Goal: Information Seeking & Learning: Learn about a topic

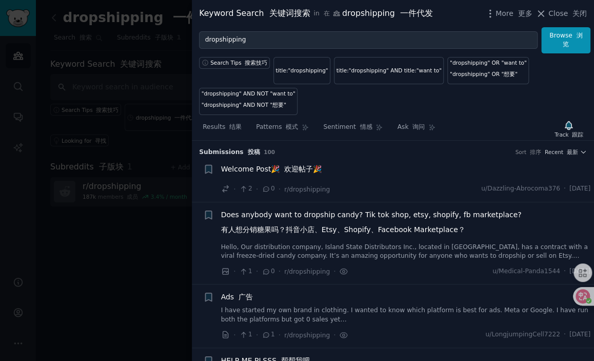
scroll to position [1793, 0]
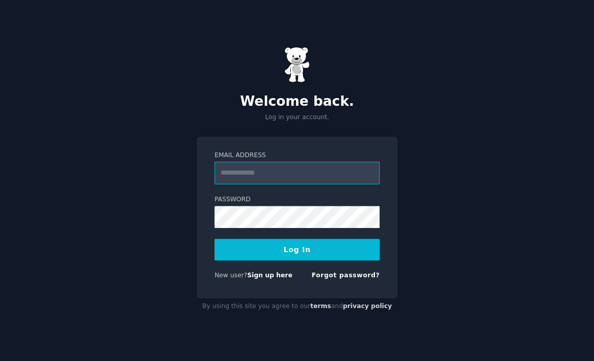
type input "**********"
click at [289, 247] on button "Log In" at bounding box center [296, 249] width 165 height 22
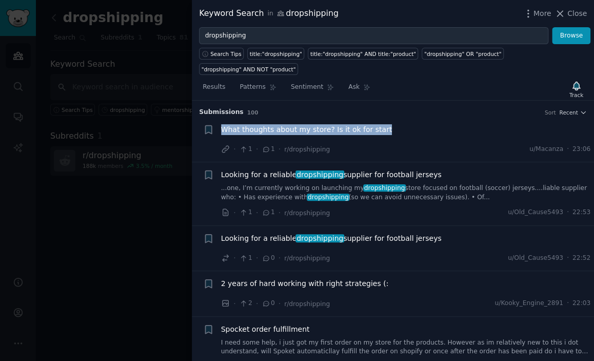
drag, startPoint x: 387, startPoint y: 128, endPoint x: 222, endPoint y: 129, distance: 165.1
click at [222, 129] on div "What thoughts about my store? Is it ok for start" at bounding box center [406, 129] width 370 height 11
copy span "What thoughts about my store? Is it ok for start"
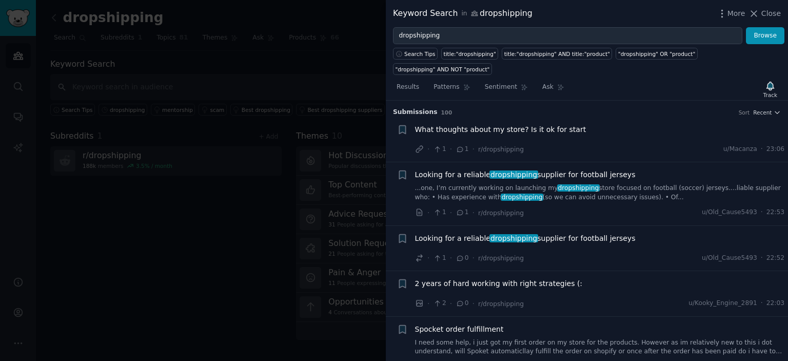
click at [508, 112] on h3 "Submission s 100 Sort Recent" at bounding box center [587, 112] width 388 height 9
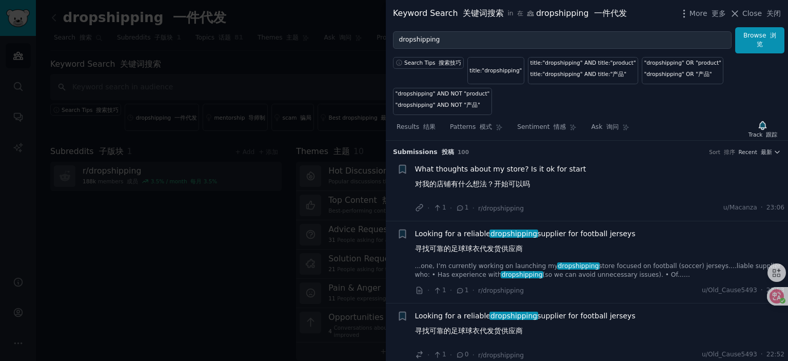
click at [497, 166] on span "What thoughts about my store? Is it ok for start 对我的店铺有什么想法？开始可以吗" at bounding box center [500, 179] width 171 height 30
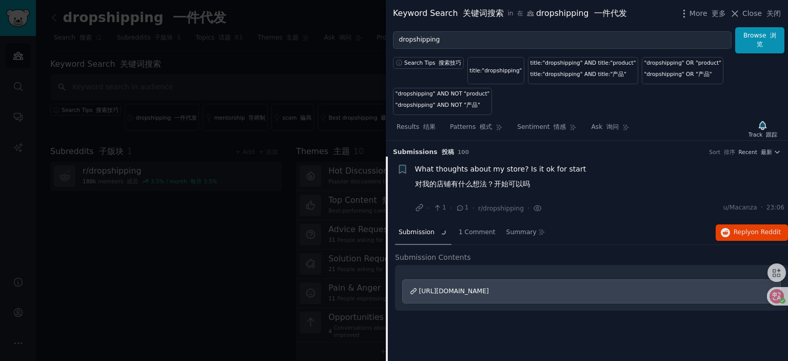
scroll to position [16, 0]
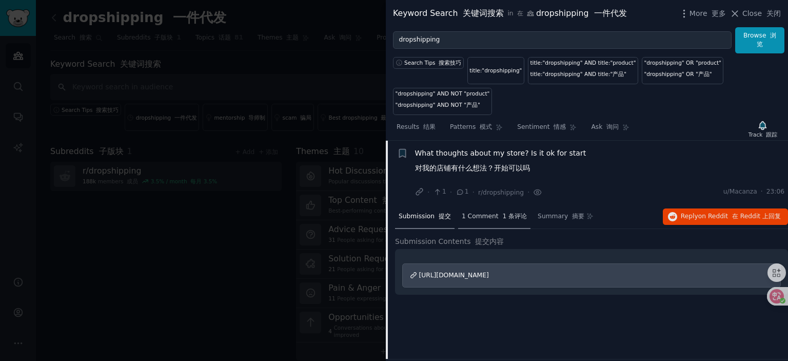
click at [490, 216] on span "1 Comment 1 条评论" at bounding box center [494, 216] width 65 height 9
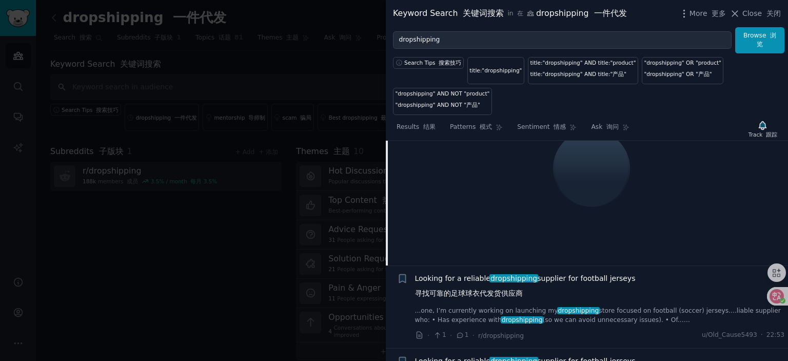
scroll to position [221, 0]
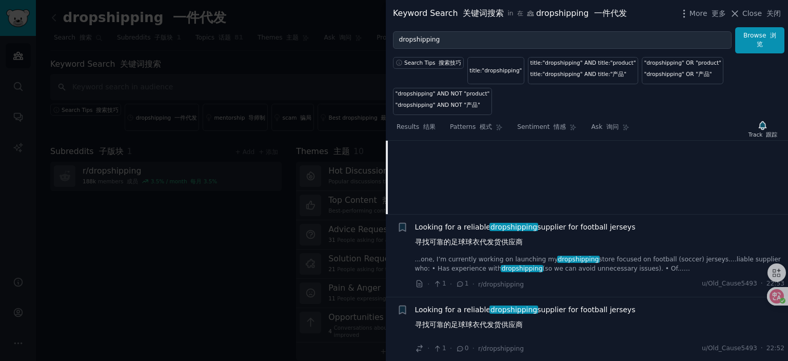
click at [466, 225] on span "Looking for a reliable dropshipping supplier for football jerseys 寻找可靠的足球球衣代发货供…" at bounding box center [525, 237] width 221 height 30
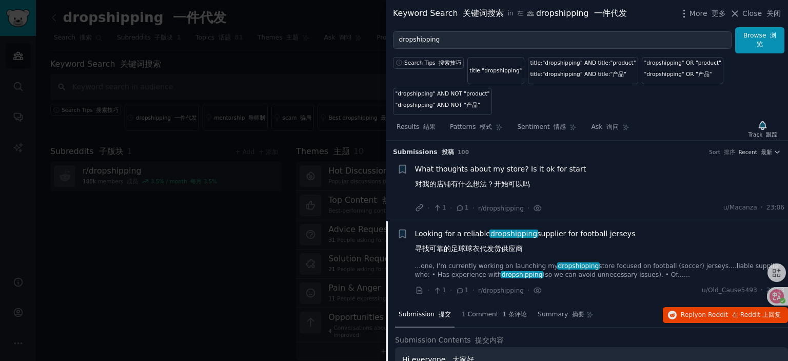
scroll to position [51, 0]
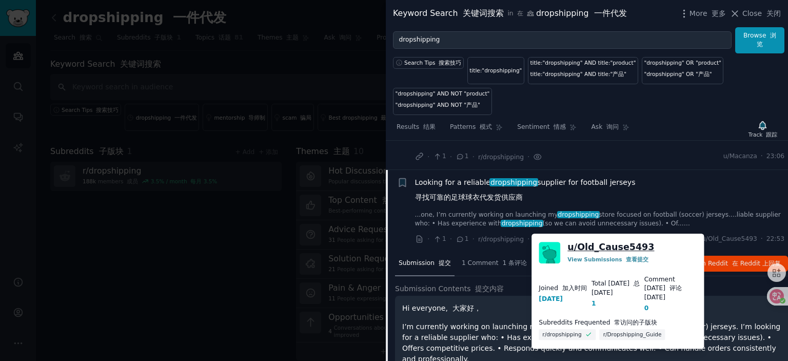
click at [600, 247] on link "u/ Old_Cause5493" at bounding box center [610, 247] width 87 height 13
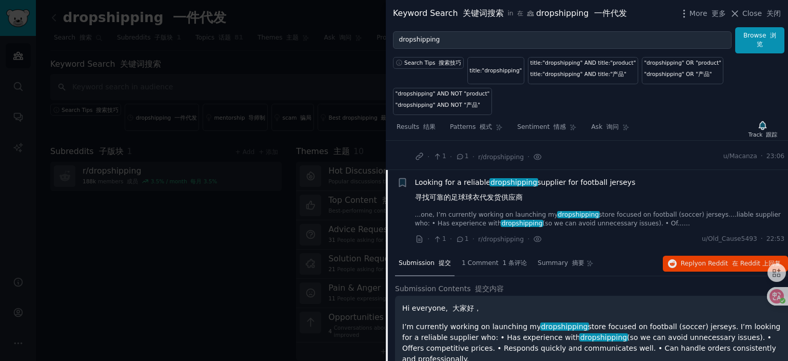
scroll to position [0, 0]
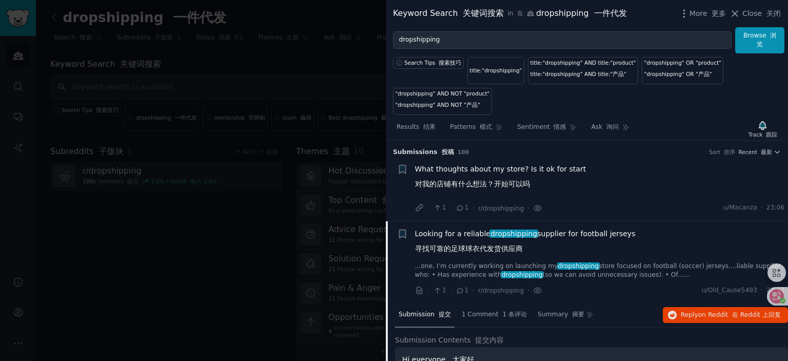
click at [507, 169] on span "What thoughts about my store? Is it ok for start 对我的店铺有什么想法？开始可以吗" at bounding box center [500, 179] width 171 height 30
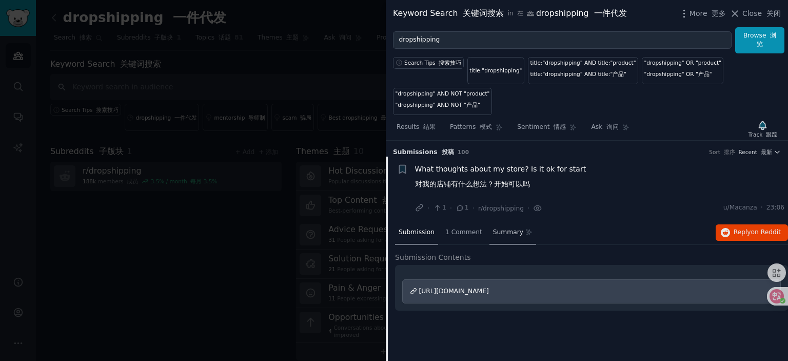
scroll to position [16, 0]
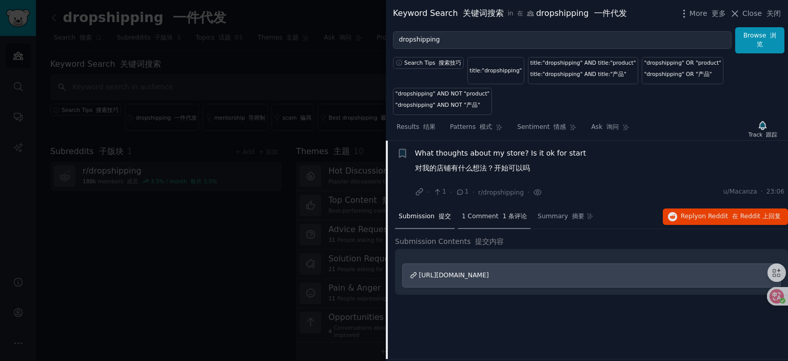
click at [507, 214] on font "1 条评论" at bounding box center [514, 215] width 25 height 7
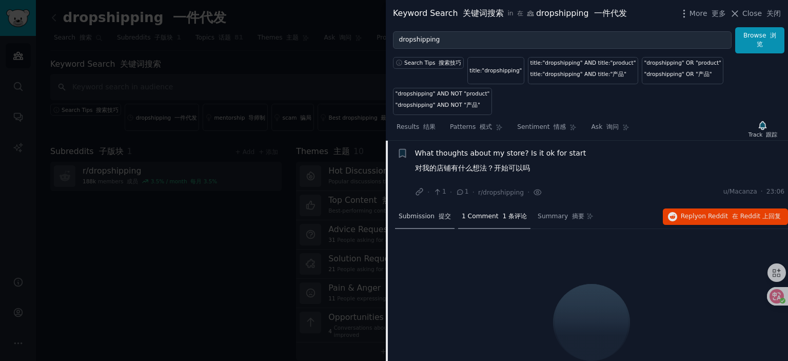
click at [414, 213] on span "Submission 提交" at bounding box center [424, 216] width 52 height 9
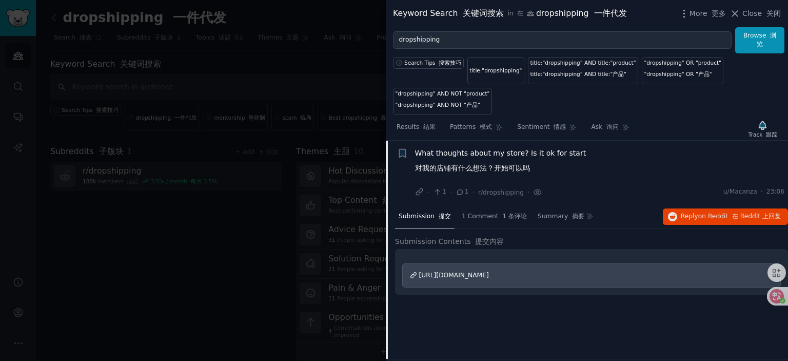
click at [463, 274] on span "https://flexcart01.store/" at bounding box center [454, 274] width 70 height 7
click at [469, 153] on span "What thoughts about my store? Is it ok for start 对我的店铺有什么想法？开始可以吗" at bounding box center [500, 163] width 171 height 30
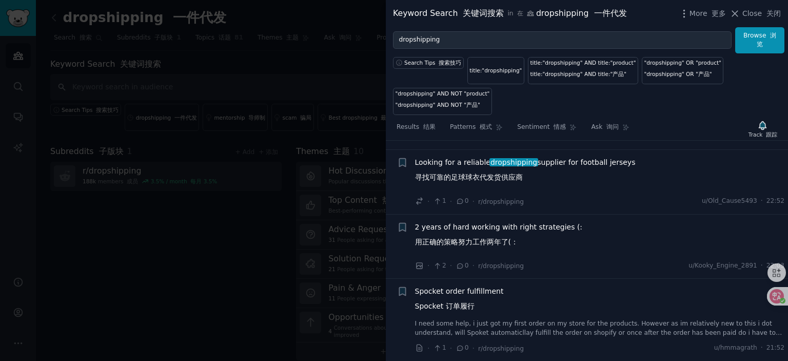
scroll to position [221, 0]
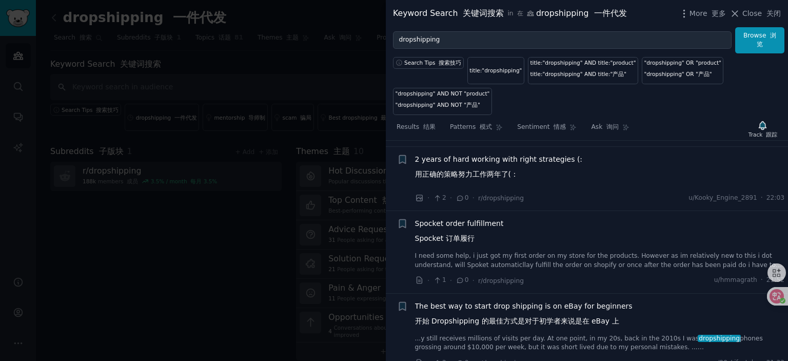
click at [463, 223] on span "Spocket order fulfillment Spocket 订单履行" at bounding box center [459, 233] width 89 height 30
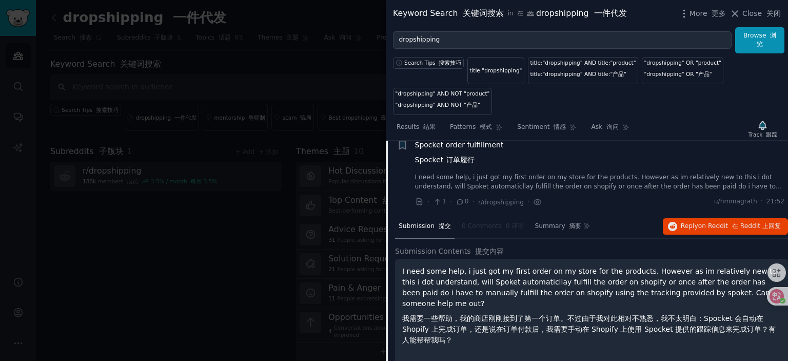
scroll to position [291, 0]
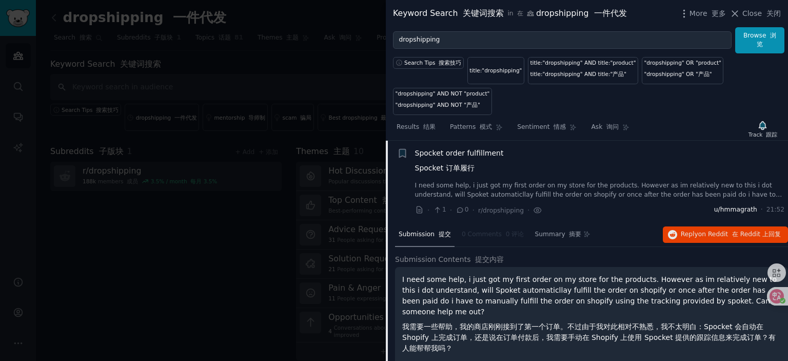
click at [739, 211] on span "u/hmmagrath" at bounding box center [735, 209] width 43 height 9
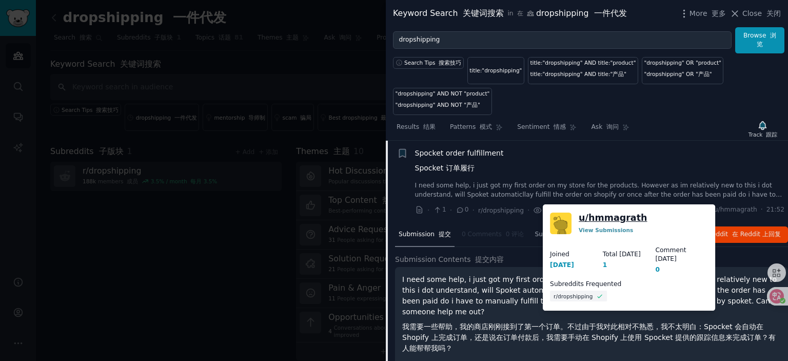
click at [622, 219] on link "u/ hmmagrath" at bounding box center [612, 217] width 68 height 13
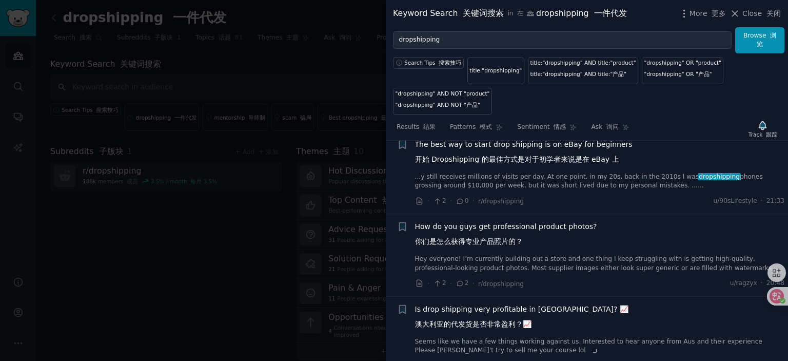
scroll to position [548, 0]
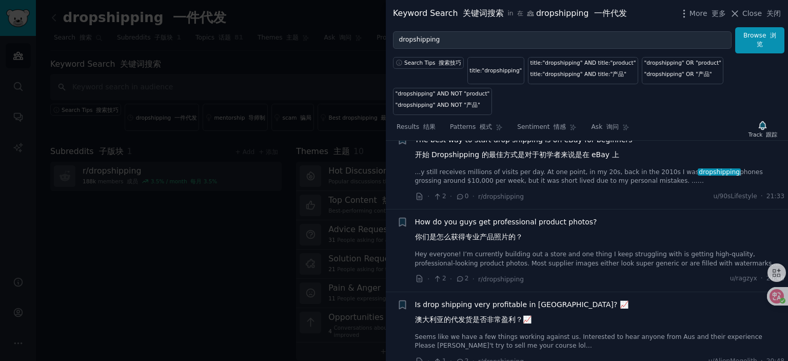
click at [490, 221] on span "How do you guys get professional product photos? 你们是怎么获得专业产品照片的？" at bounding box center [506, 231] width 182 height 30
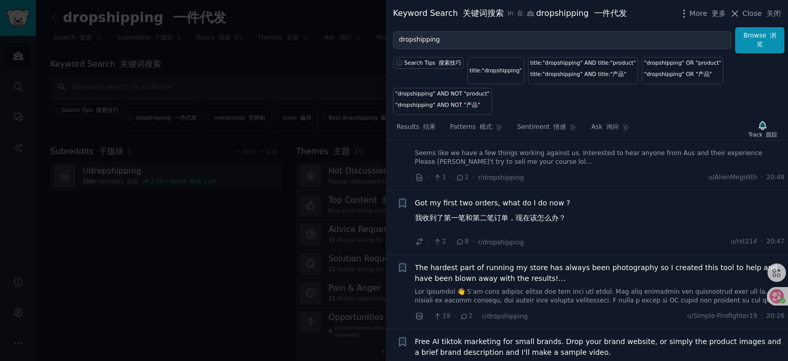
scroll to position [814, 0]
click at [488, 201] on span "Got my first two orders, what do I do now ? 我收到了第一笔和第二笔订单，现在该怎么办？" at bounding box center [492, 212] width 155 height 30
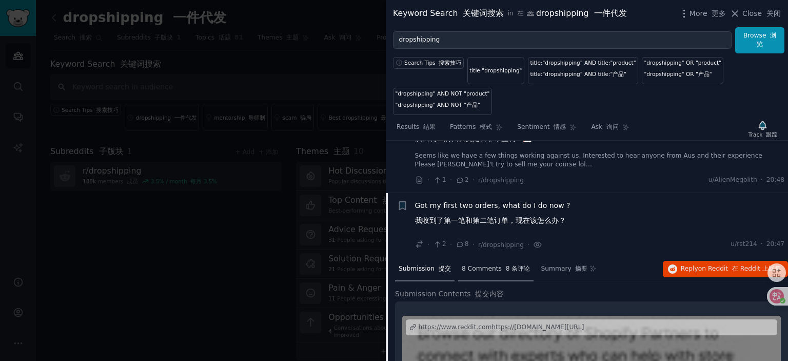
scroll to position [620, 0]
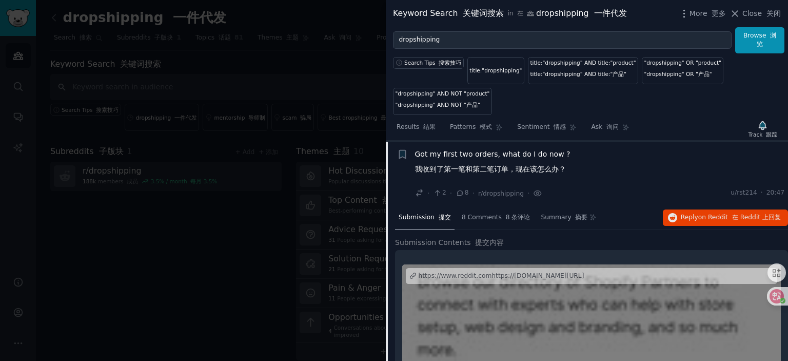
click at [488, 271] on div "https://www.reddit.comhttps://i.redd.it/90xikjao6zif1.jpeg" at bounding box center [501, 275] width 166 height 9
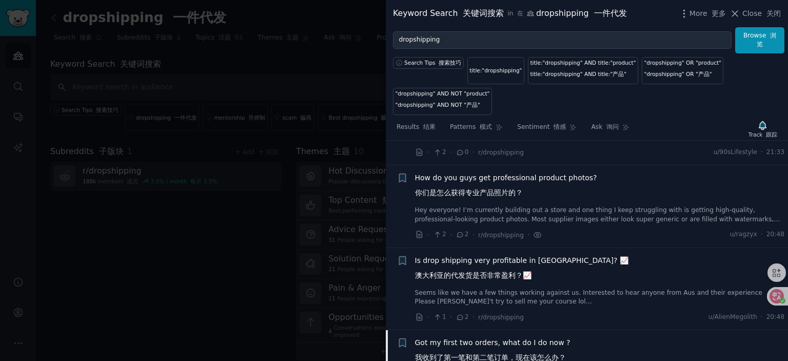
scroll to position [414, 0]
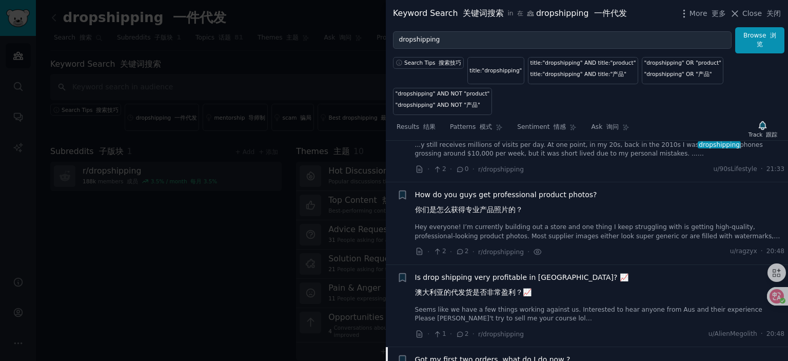
click at [497, 194] on span "How do you guys get professional product photos? 你们是怎么获得专业产品照片的？" at bounding box center [506, 204] width 182 height 30
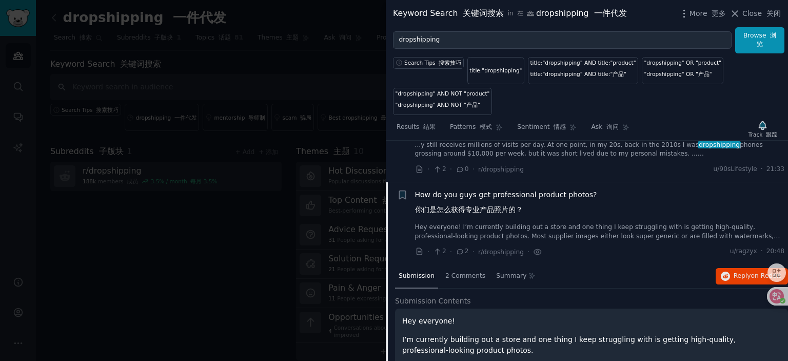
scroll to position [455, 0]
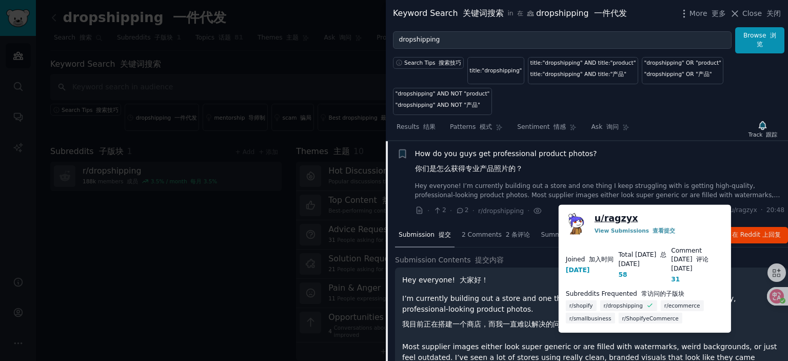
click at [612, 220] on link "u/ ragzyx" at bounding box center [616, 218] width 44 height 13
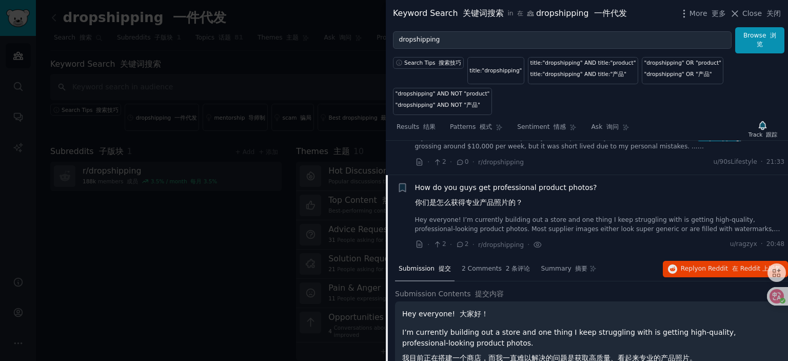
scroll to position [404, 0]
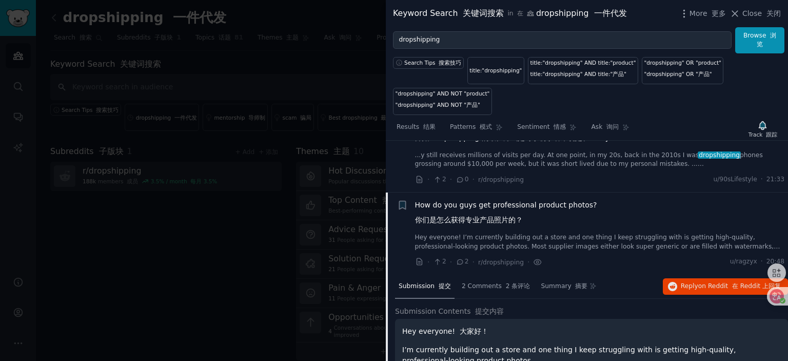
click at [495, 203] on span "How do you guys get professional product photos? 你们是怎么获得专业产品照片的？" at bounding box center [506, 215] width 182 height 30
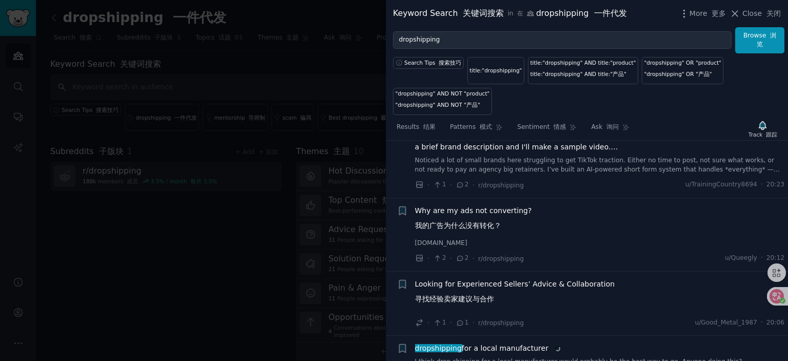
scroll to position [814, 0]
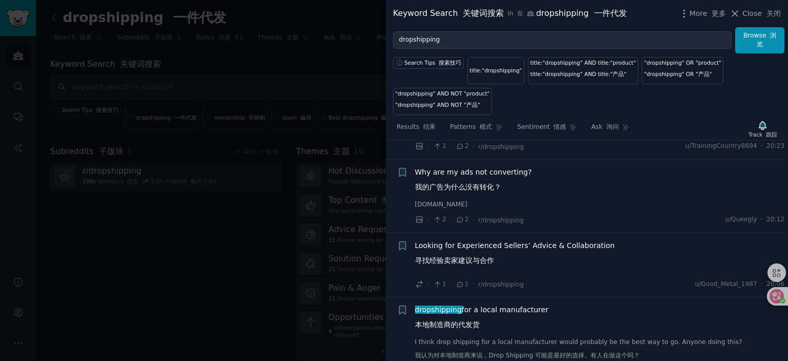
click at [479, 242] on span "Looking for Experienced Sellers’ Advice & Collaboration 寻找经验卖家建议与合作" at bounding box center [515, 255] width 200 height 30
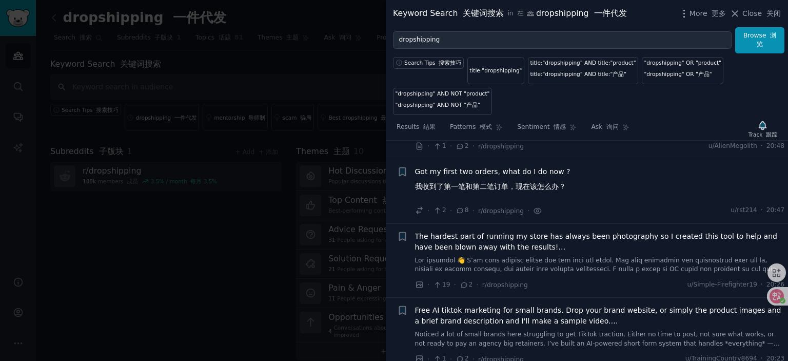
scroll to position [597, 0]
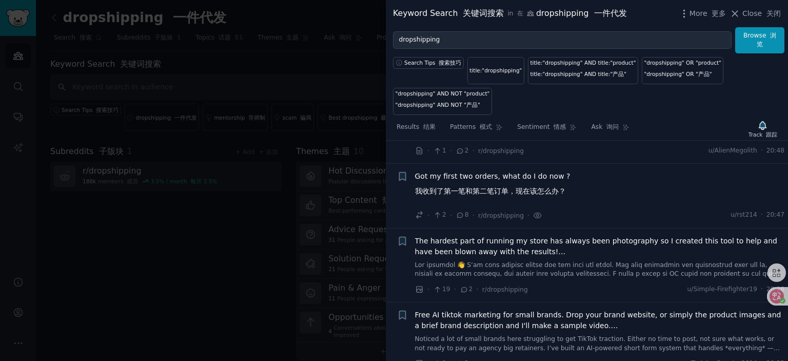
click at [473, 239] on span "The hardest part of running my store has always been photography so I created t…" at bounding box center [600, 246] width 370 height 22
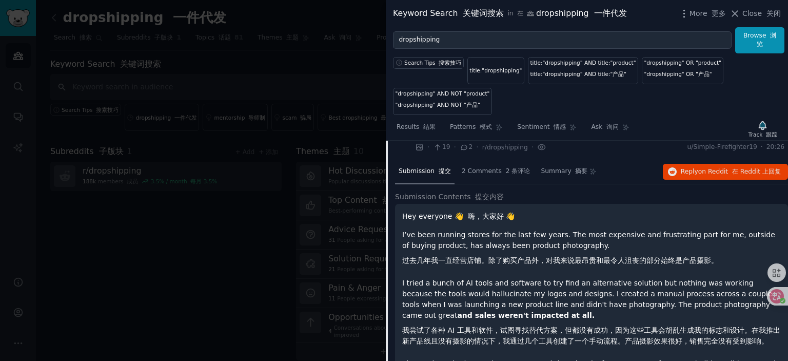
scroll to position [684, 0]
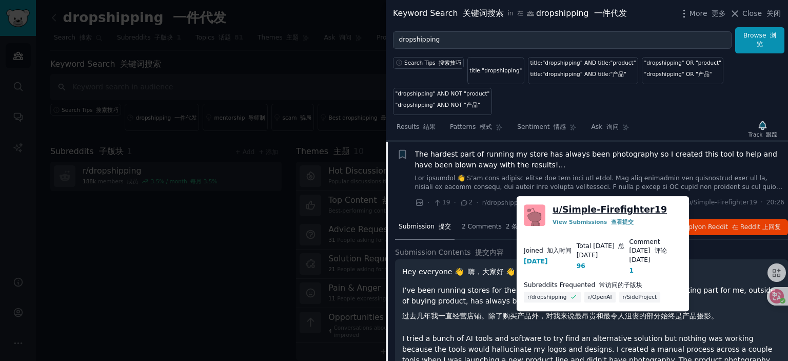
click at [607, 208] on link "u/ Simple-Firefighter19" at bounding box center [609, 209] width 114 height 13
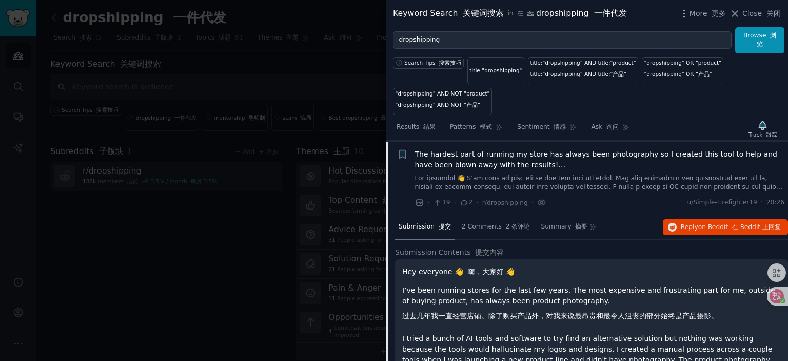
click at [511, 154] on span "The hardest part of running my store has always been photography so I created t…" at bounding box center [600, 160] width 370 height 22
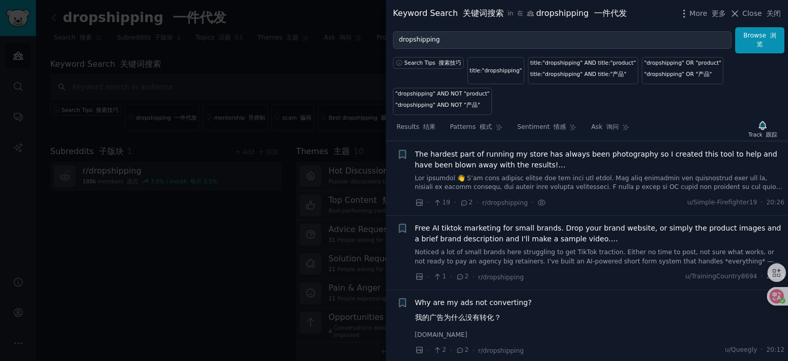
click at [498, 228] on span "Free AI tiktok marketing for small brands. Drop your brand website, or simply t…" at bounding box center [600, 234] width 370 height 22
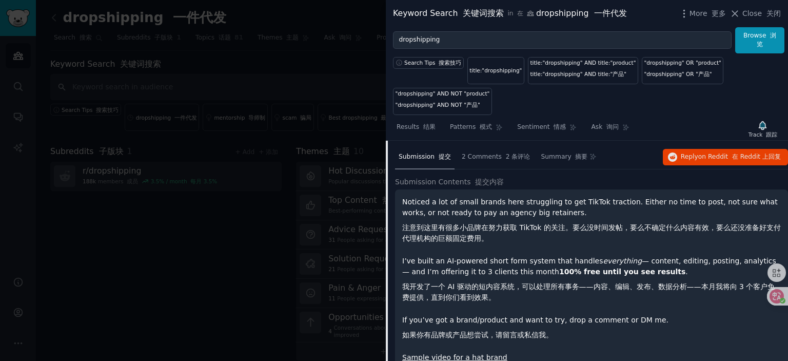
scroll to position [861, 0]
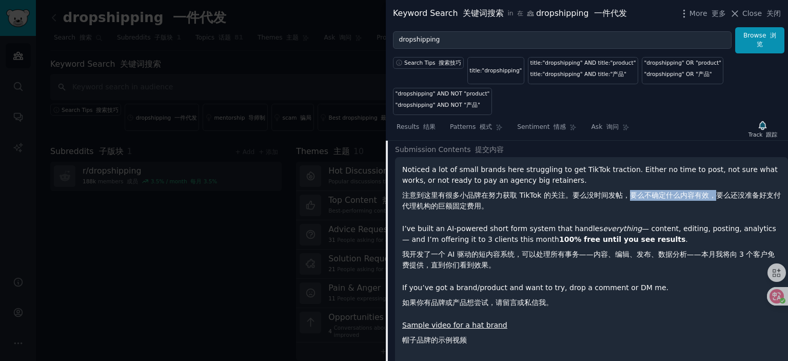
drag, startPoint x: 716, startPoint y: 192, endPoint x: 627, endPoint y: 194, distance: 88.7
click at [627, 194] on font "注意到这里有很多小品牌在努力获取 TikTok 的关注。要么没时间发帖，要么不确定什么内容有效，要么还没准备好支付代理机构的巨额固定费用。" at bounding box center [591, 200] width 378 height 19
click at [582, 203] on font "注意到这里有很多小品牌在努力获取 TikTok 的关注。要么没时间发帖，要么不确定什么内容有效，要么还没准备好支付代理机构的巨额固定费用。" at bounding box center [591, 201] width 378 height 22
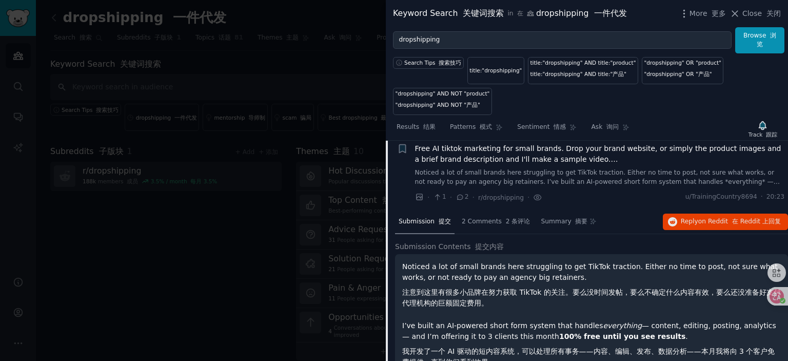
scroll to position [758, 0]
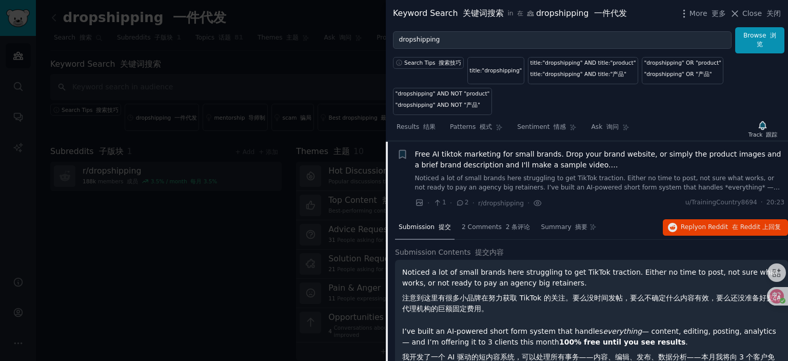
click at [528, 153] on span "Free AI tiktok marketing for small brands. Drop your brand website, or simply t…" at bounding box center [600, 160] width 370 height 22
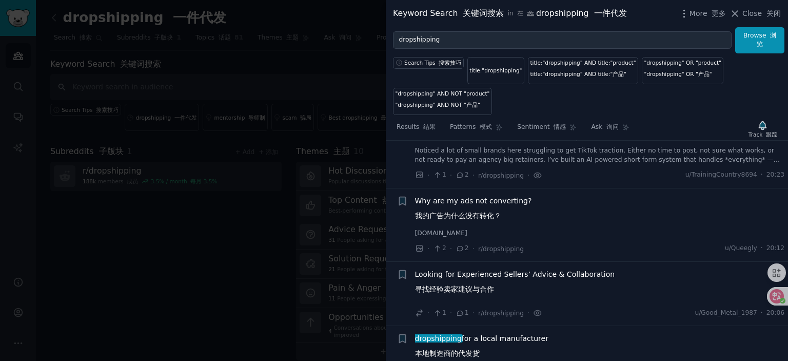
scroll to position [809, 0]
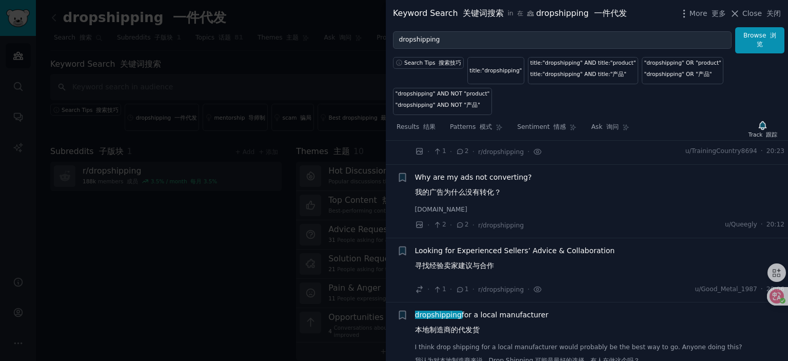
click at [480, 176] on span "Why are my ads not converting? 我的广告为什么没有转化？" at bounding box center [473, 187] width 117 height 30
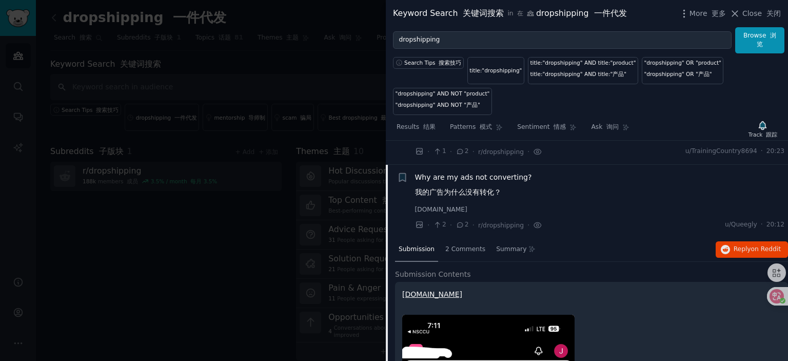
scroll to position [832, 0]
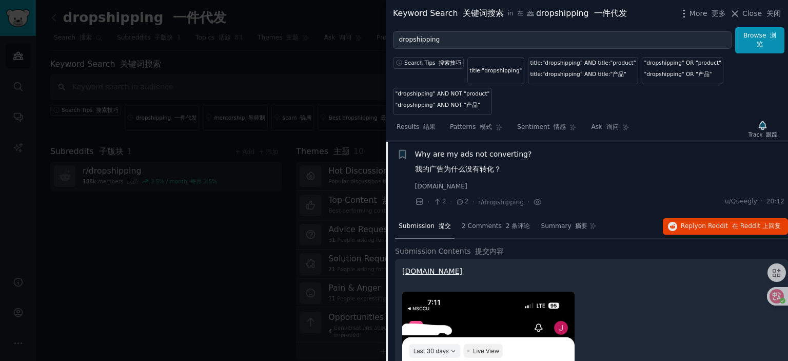
click at [476, 151] on span "Why are my ads not converting? 我的广告为什么没有转化？" at bounding box center [473, 164] width 117 height 30
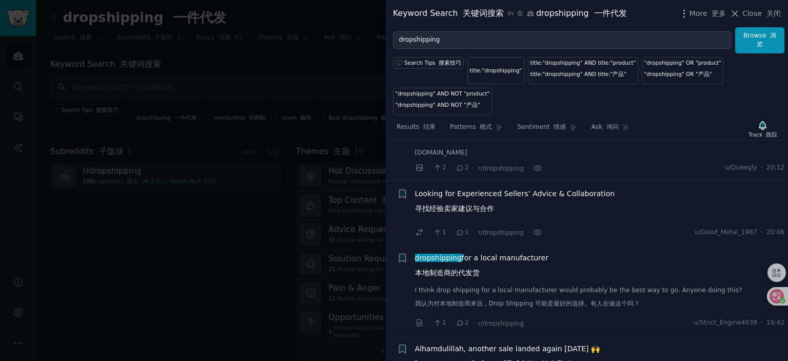
scroll to position [884, 0]
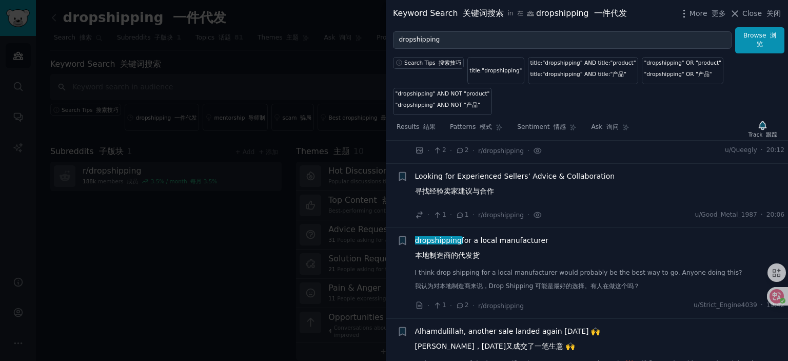
click at [484, 174] on span "Looking for Experienced Sellers’ Advice & Collaboration 寻找经验卖家建议与合作" at bounding box center [515, 186] width 200 height 30
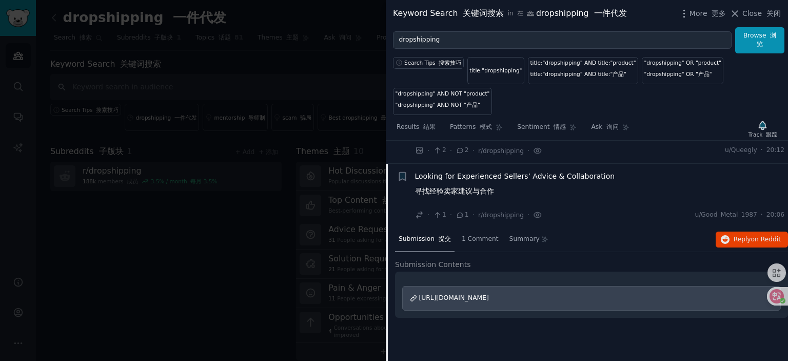
scroll to position [905, 0]
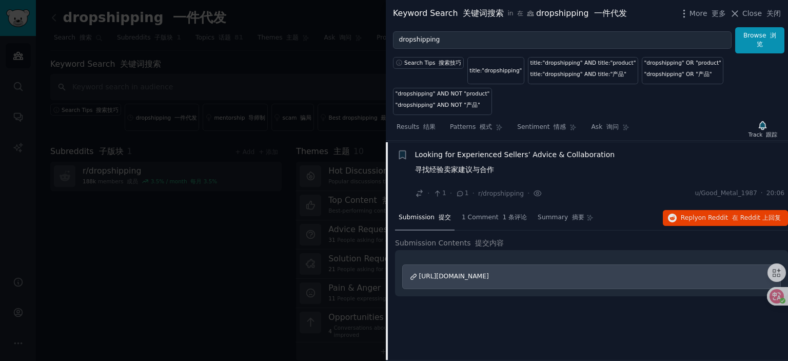
click at [486, 149] on span "Looking for Experienced Sellers’ Advice & Collaboration 寻找经验卖家建议与合作" at bounding box center [515, 164] width 200 height 30
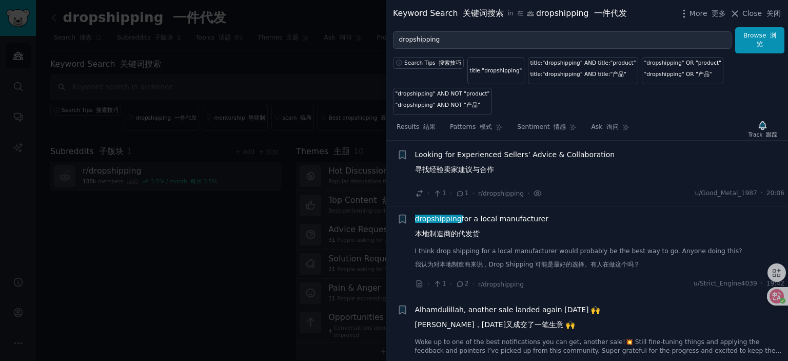
click at [498, 214] on span "dropshipping for a local manufacturer 本地制造商的代发货" at bounding box center [481, 228] width 133 height 30
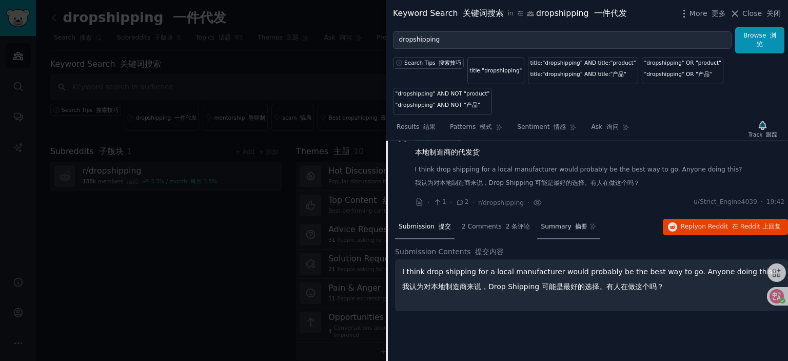
scroll to position [970, 0]
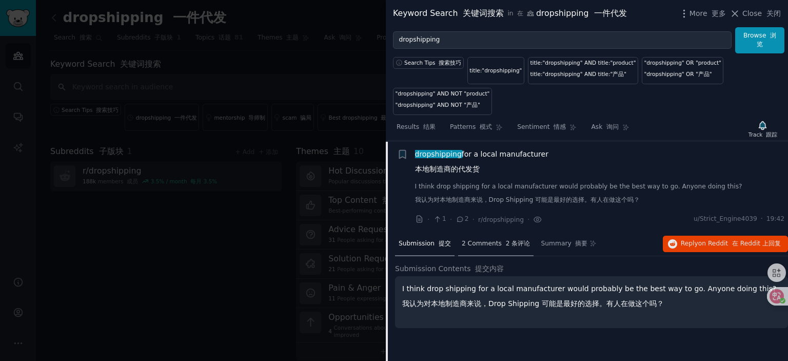
click at [502, 244] on font at bounding box center [504, 243] width 4 height 7
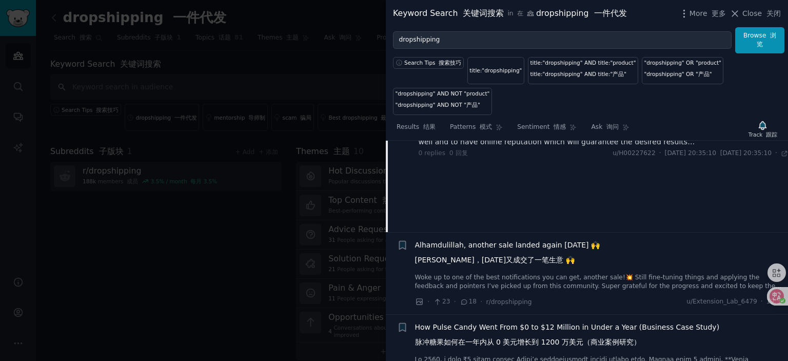
scroll to position [1175, 0]
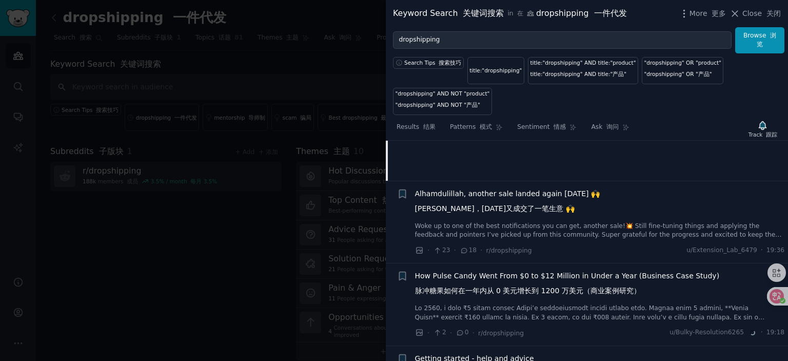
click at [488, 190] on span "Alhamdulillah, another sale landed again today 🙌 谢主隆恩，今天又成交了一笔生意 🙌" at bounding box center [507, 203] width 185 height 30
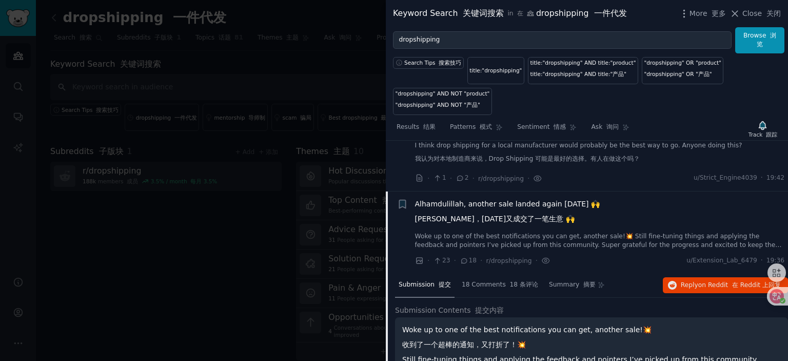
scroll to position [1009, 0]
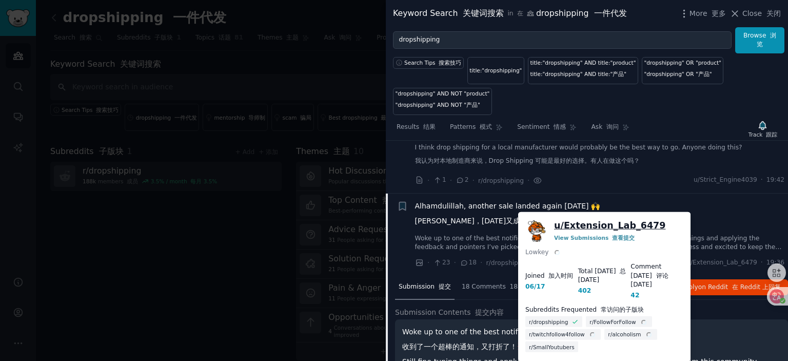
click at [601, 227] on link "u/ Extension_Lab_6479" at bounding box center [609, 225] width 111 height 13
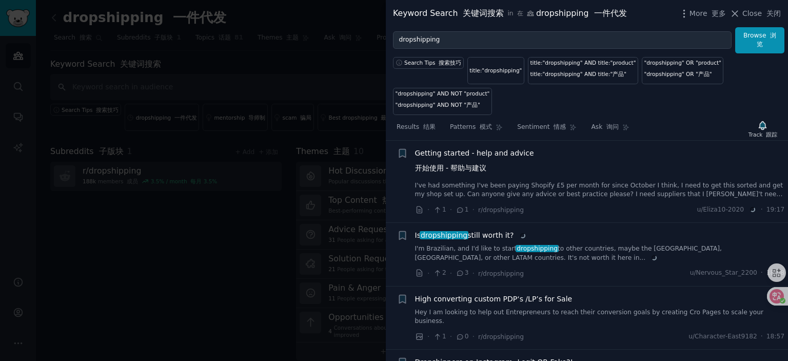
scroll to position [1522, 0]
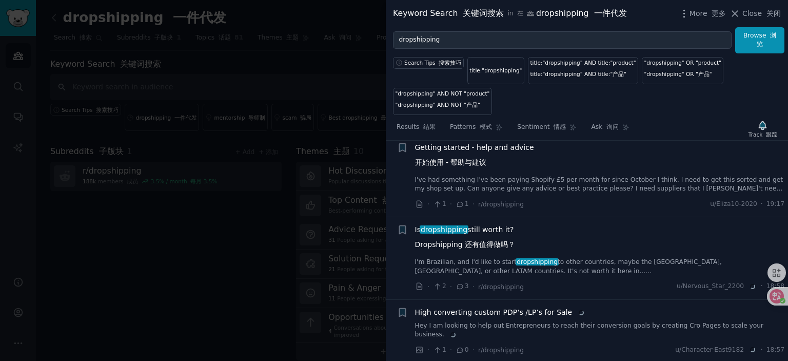
click at [485, 146] on span "Getting started - help and advice 开始使用 - 帮助与建议" at bounding box center [474, 157] width 119 height 30
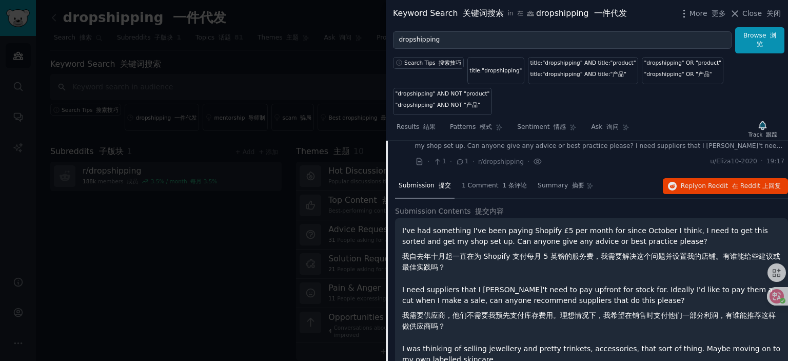
scroll to position [1225, 0]
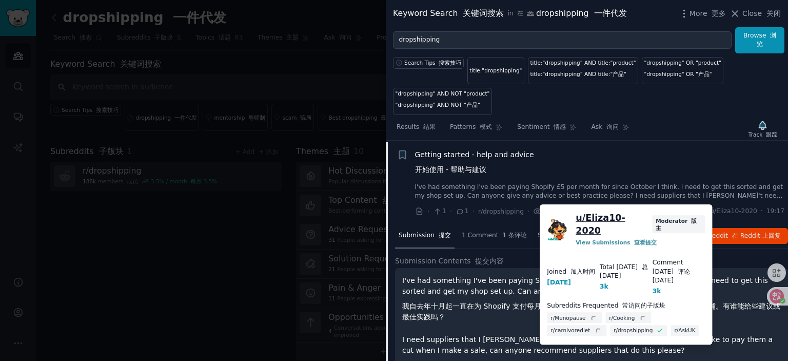
click at [611, 216] on link "u/ Eliza10-2020" at bounding box center [611, 223] width 73 height 25
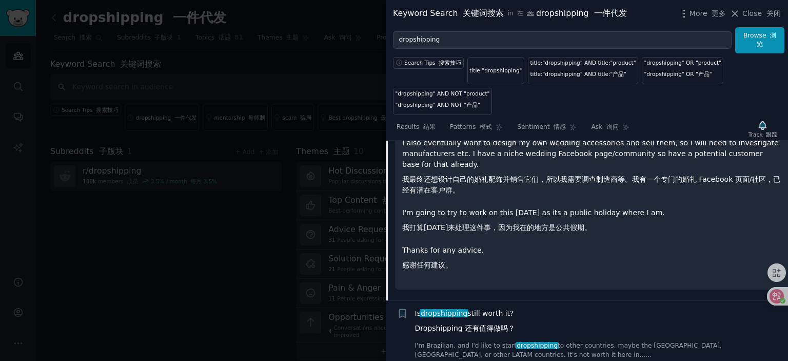
scroll to position [1635, 0]
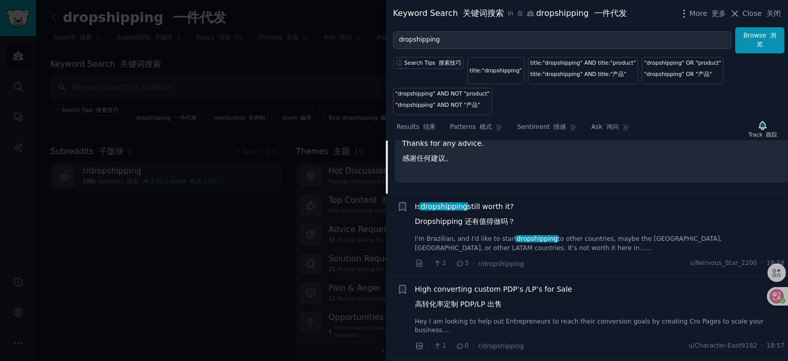
click at [487, 201] on span "Is dropshipping still worth it? Dropshipping 还有值得做吗？" at bounding box center [465, 216] width 101 height 30
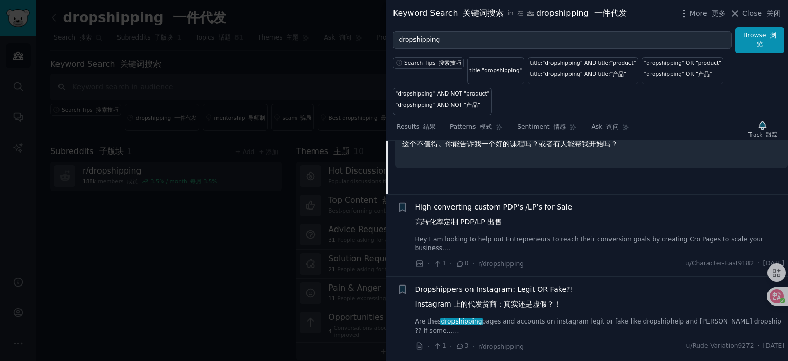
scroll to position [1563, 0]
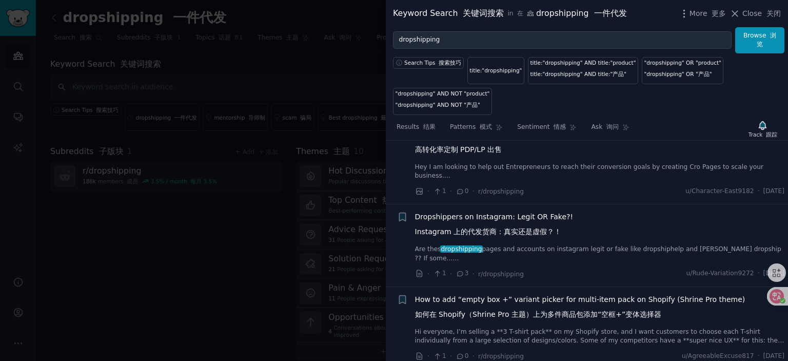
click at [506, 223] on span "Dropshippers on Instagram: Legit OR Fake?! Instagram 上的代发货商：真实还是虚假？！" at bounding box center [494, 226] width 158 height 30
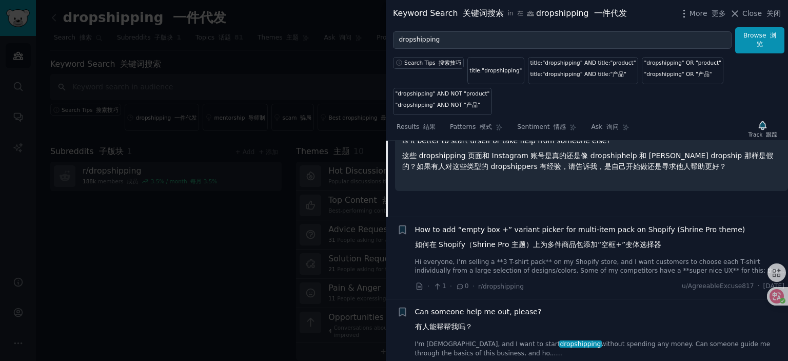
scroll to position [1684, 0]
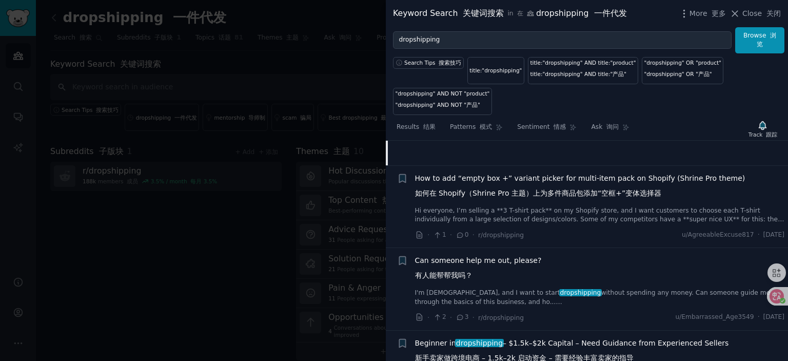
click at [569, 190] on span "How to add “empty box +” variant picker for multi-item pack on Shopify (Shrine …" at bounding box center [580, 188] width 330 height 30
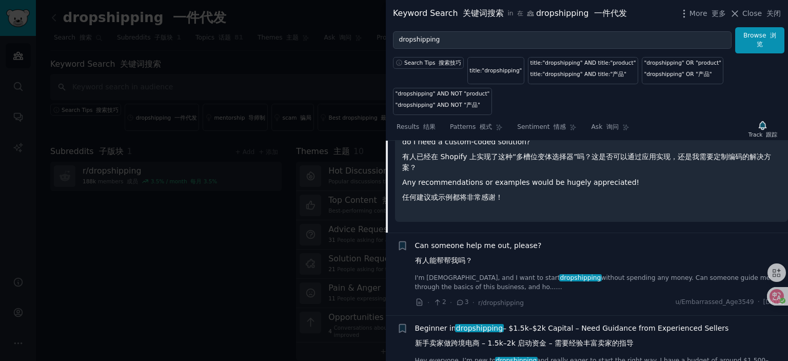
scroll to position [1980, 0]
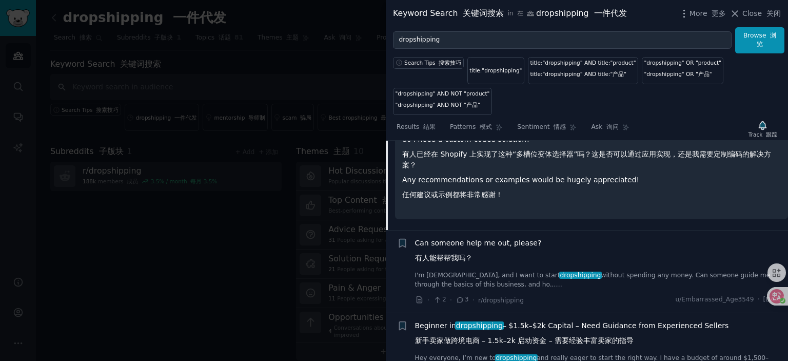
click at [482, 255] on span "Can someone help me out, please? 有人能帮帮我吗？" at bounding box center [478, 252] width 127 height 30
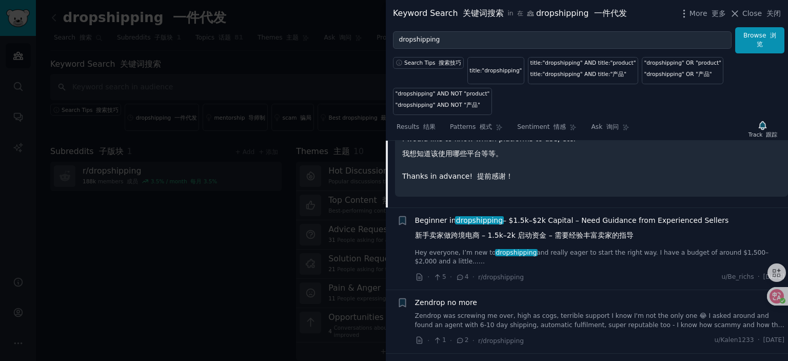
scroll to position [1857, 0]
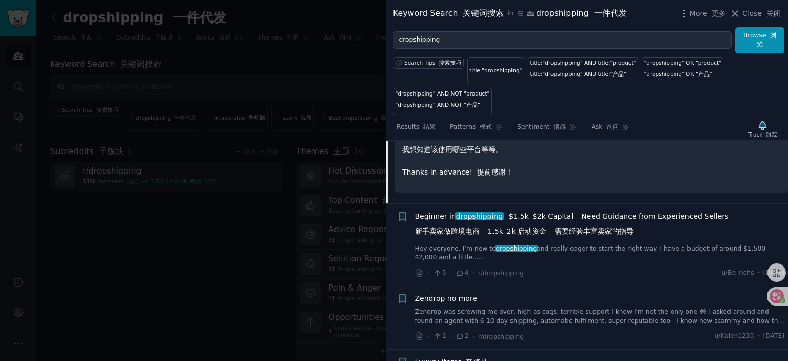
click at [552, 224] on span "Beginner in dropshipping – $1.5k–$2k Capital – Need Guidance from Experienced S…" at bounding box center [572, 226] width 314 height 30
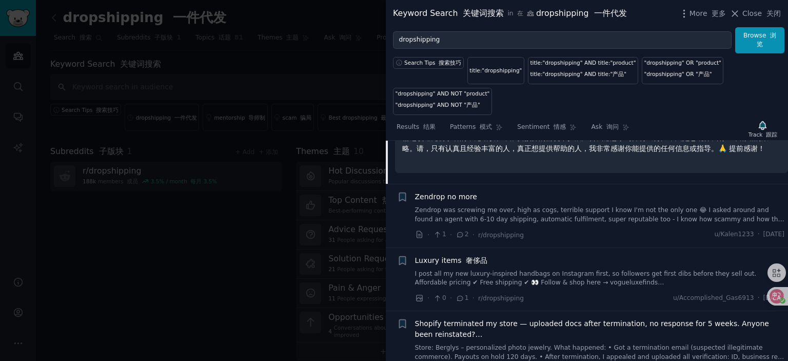
scroll to position [1990, 0]
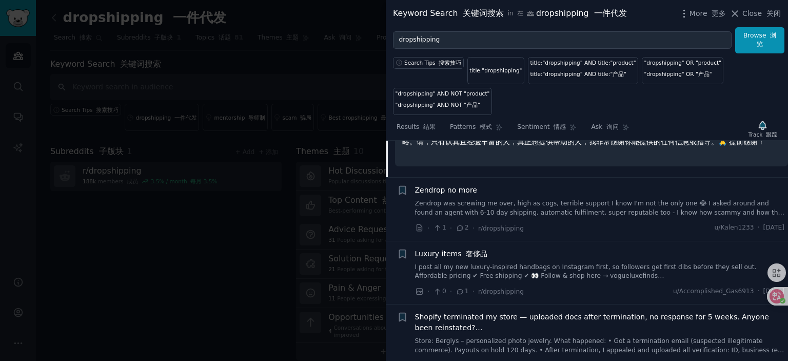
click at [445, 192] on span "Zendrop no more" at bounding box center [446, 190] width 62 height 11
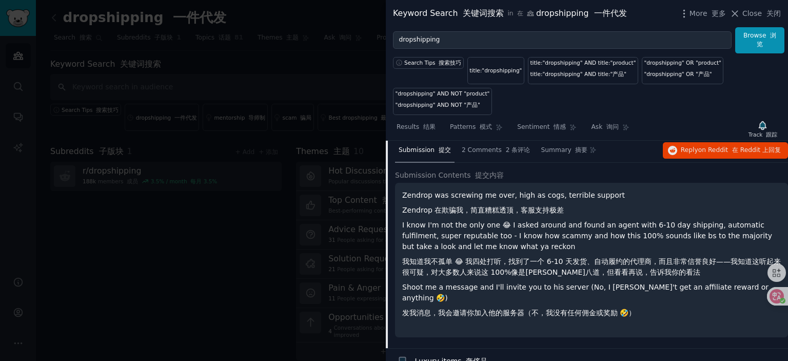
scroll to position [1816, 0]
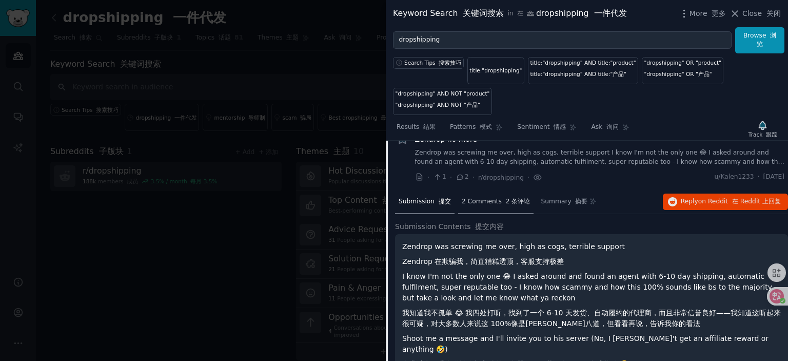
click at [506, 205] on font "2 条评论" at bounding box center [518, 200] width 25 height 7
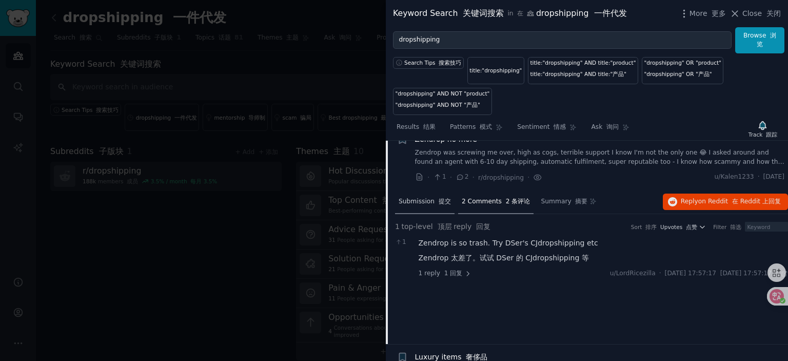
click at [423, 206] on span "Submission 提交" at bounding box center [424, 201] width 52 height 9
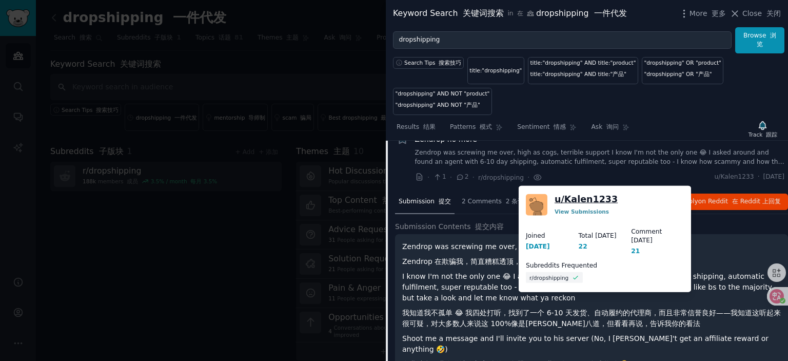
click at [592, 198] on link "u/ Kalen1233" at bounding box center [585, 199] width 63 height 13
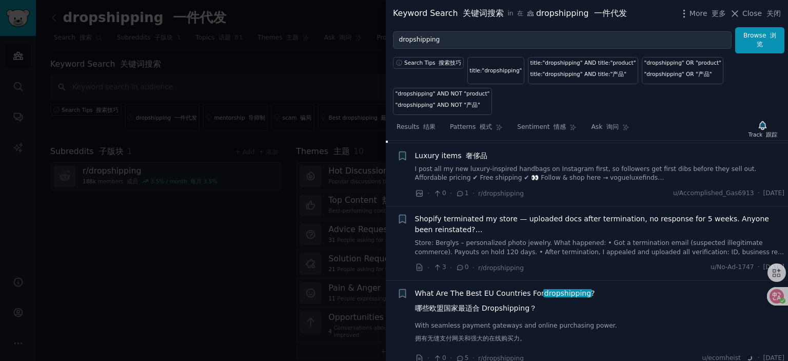
scroll to position [2021, 0]
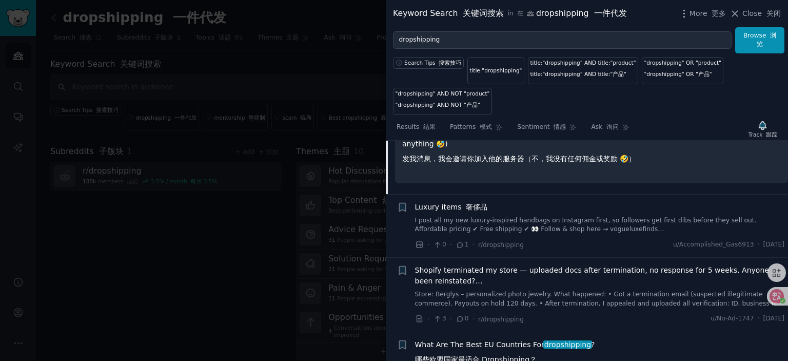
click at [441, 206] on span "Luxury items 奢侈品" at bounding box center [451, 207] width 73 height 11
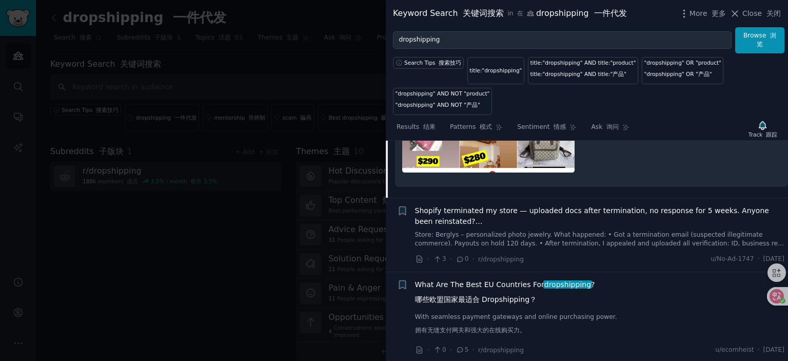
scroll to position [2341, 0]
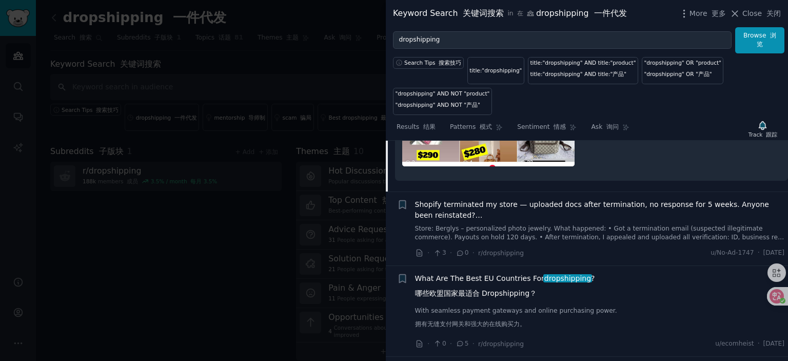
click at [567, 217] on span "Shopify terminated my store — uploaded docs after termination, no response for …" at bounding box center [600, 210] width 370 height 22
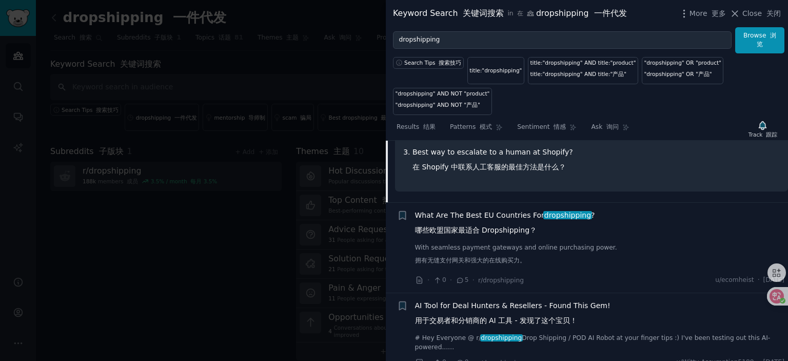
scroll to position [2353, 0]
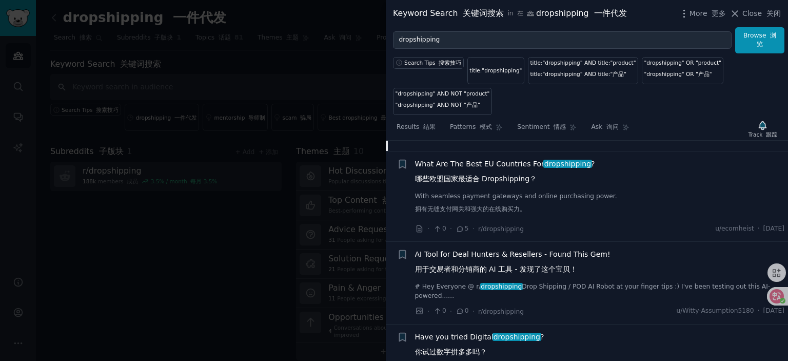
click at [467, 172] on span "What Are The Best EU Countries For dropshipping ? 哪些欧盟国家最适合 Dropshipping？" at bounding box center [505, 173] width 180 height 30
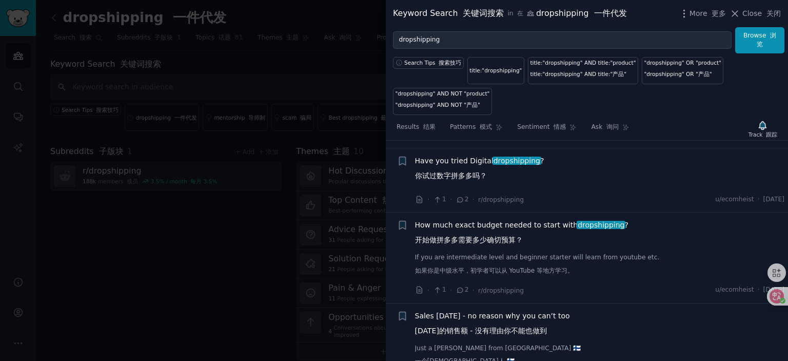
scroll to position [2324, 0]
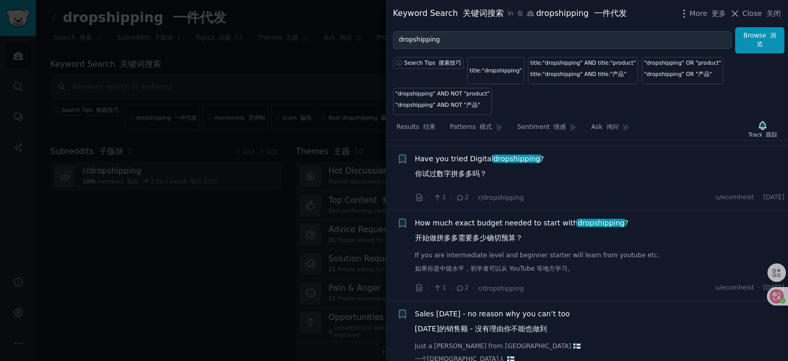
click at [455, 171] on span "Have you tried Digital dropshipping ? 你试过数字拼多多吗？" at bounding box center [479, 168] width 129 height 30
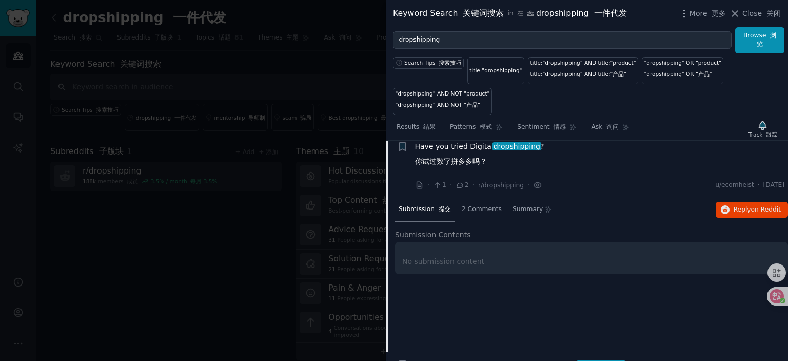
scroll to position [2189, 0]
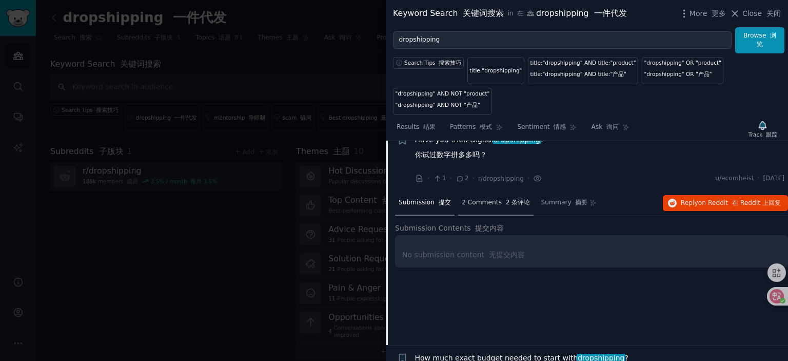
click at [489, 207] on span "2 Comments 2 条评论" at bounding box center [496, 202] width 69 height 9
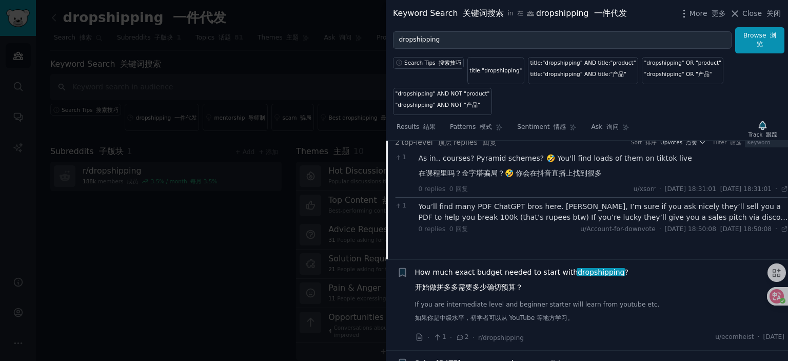
scroll to position [2292, 0]
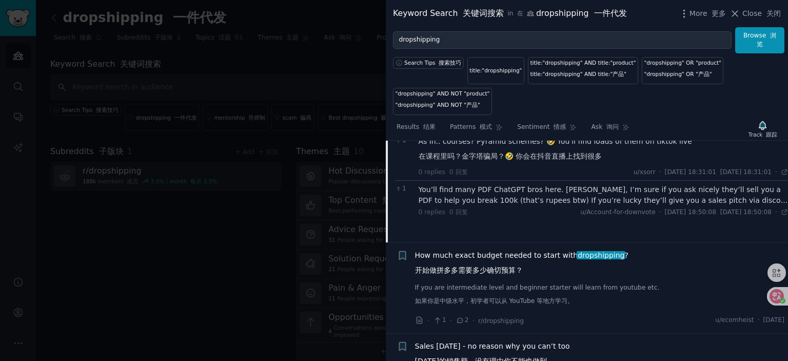
click at [518, 200] on div "You’ll find many PDF ChatGPT bros here. Heck, I’m sure if you ask nicely they’l…" at bounding box center [603, 195] width 370 height 22
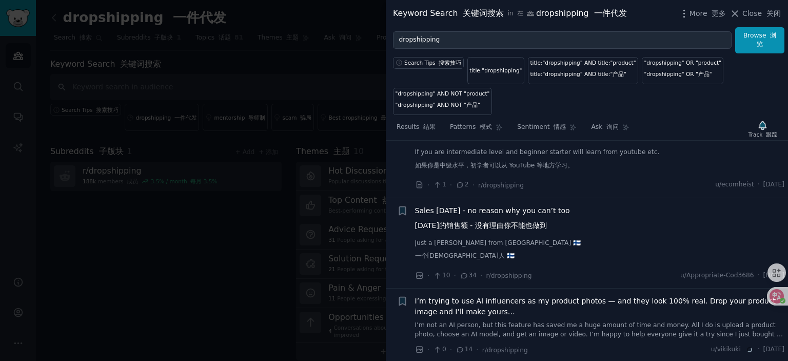
scroll to position [2395, 0]
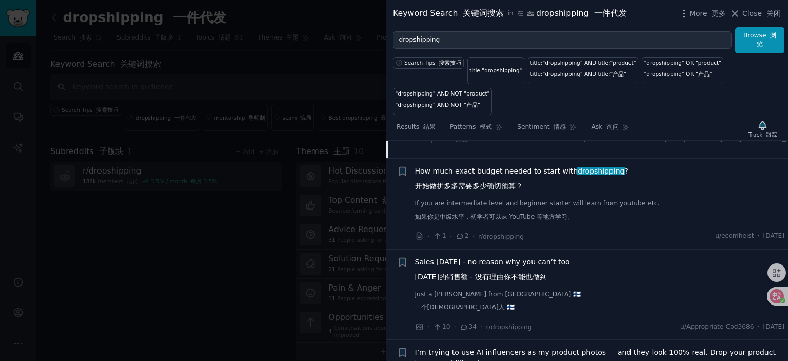
click at [498, 184] on span "How much exact budget needed to start with dropshipping ? 开始做拼多多需要多少确切预算？" at bounding box center [521, 181] width 213 height 30
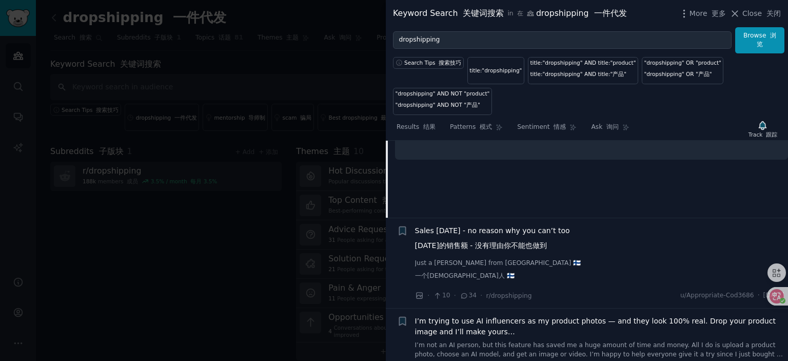
scroll to position [2459, 0]
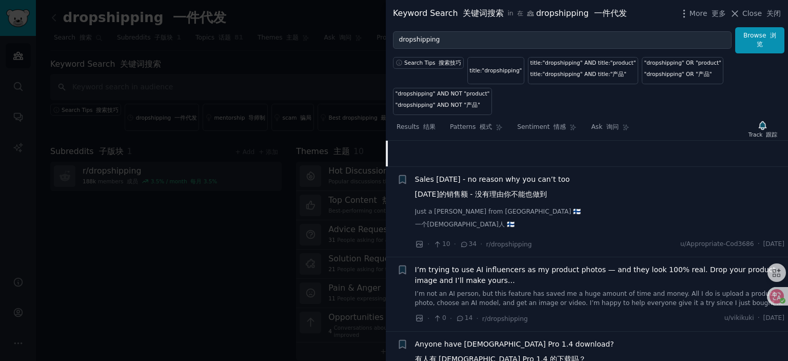
click at [491, 192] on span "Sales yesterday - no reason why you can’t too 昨天的销售额 - 没有理由你不能也做到" at bounding box center [492, 189] width 155 height 30
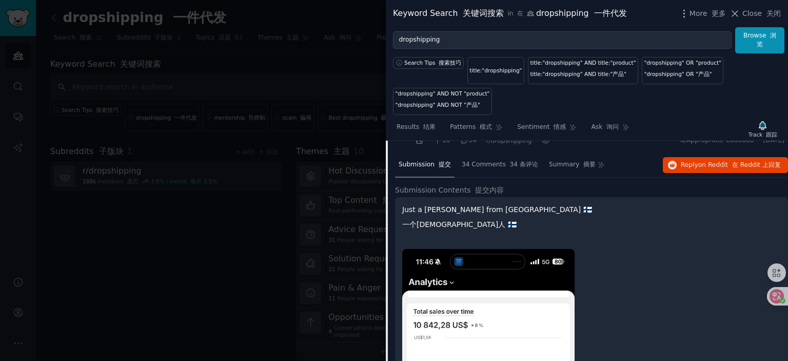
scroll to position [2396, 0]
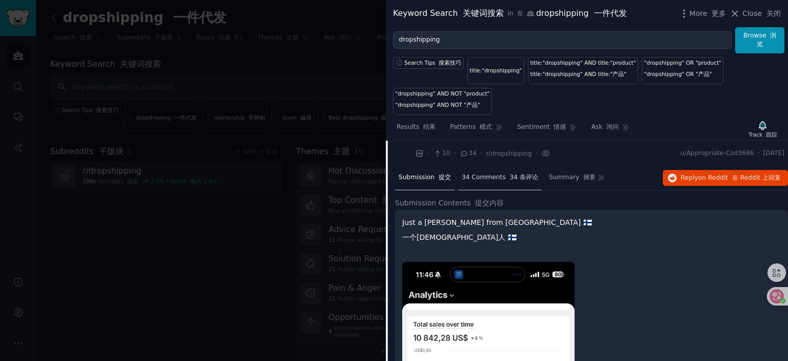
click at [487, 182] on span "34 Comments 34 条评论" at bounding box center [500, 177] width 76 height 9
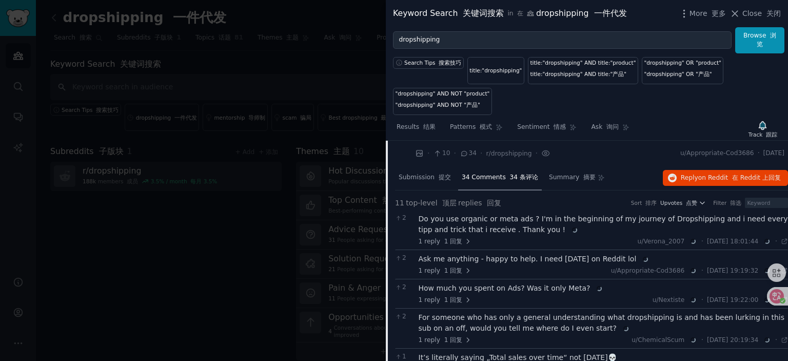
click at [524, 234] on div "Do you use organic or meta ads ? I'm in the beginning of my journey of Dropship…" at bounding box center [603, 224] width 370 height 22
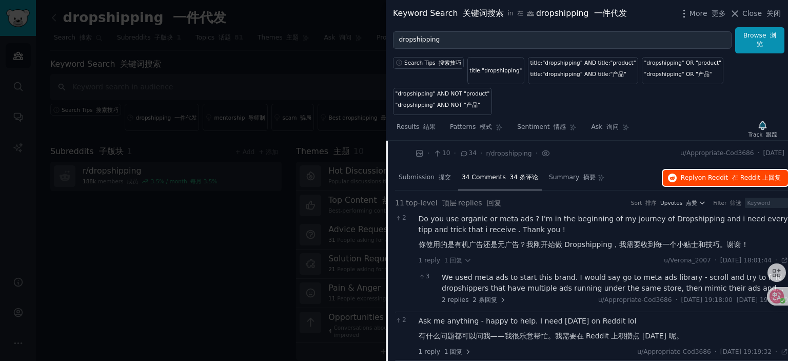
click at [712, 181] on span "on Reddit" at bounding box center [713, 177] width 30 height 7
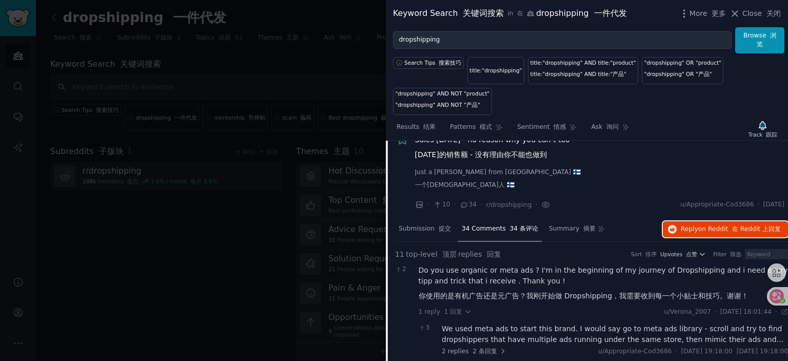
scroll to position [2293, 0]
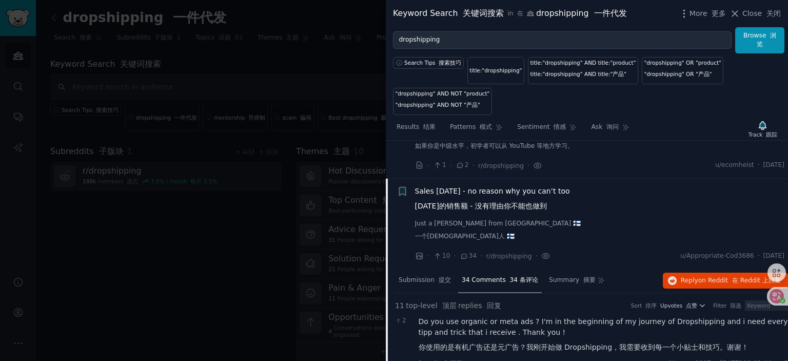
click at [484, 203] on span "Sales yesterday - no reason why you can’t too 昨天的销售额 - 没有理由你不能也做到" at bounding box center [492, 201] width 155 height 30
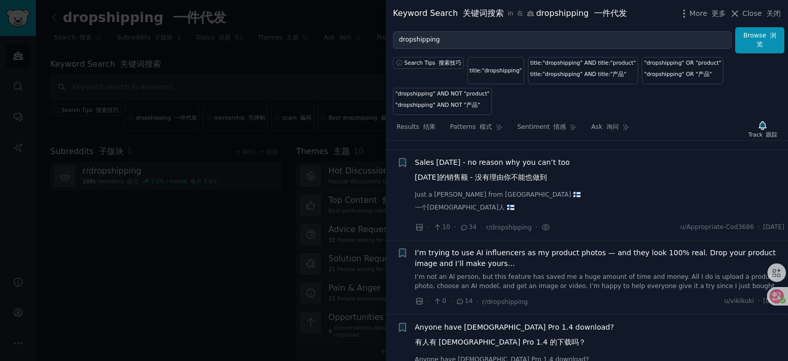
scroll to position [2344, 0]
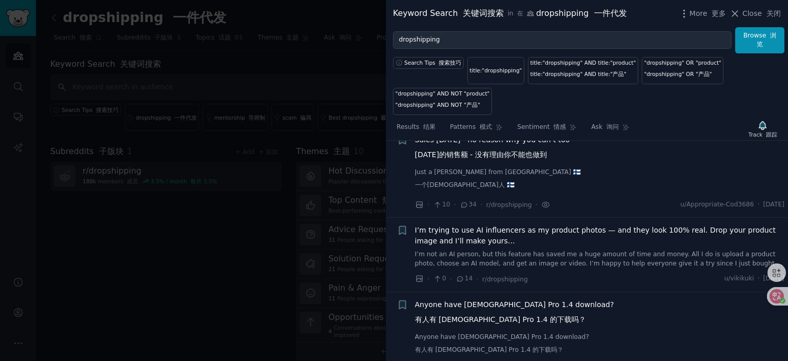
click at [467, 246] on span "I’m trying to use AI influencers as my product photos — and they look 100% real…" at bounding box center [600, 236] width 370 height 22
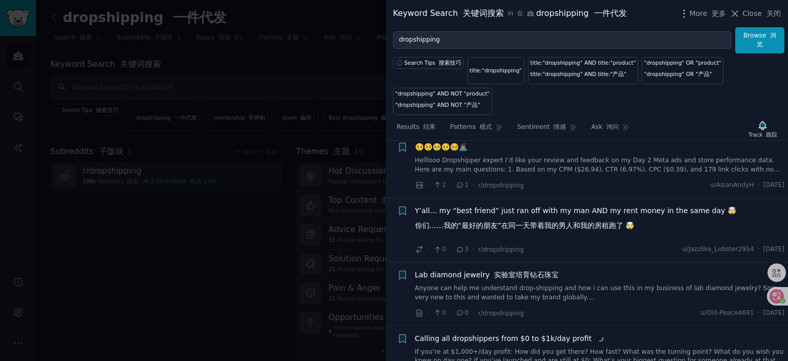
scroll to position [3204, 0]
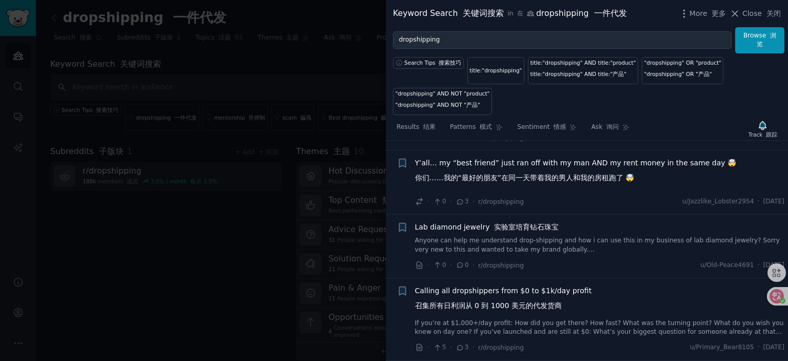
click at [515, 174] on span "Y’all… my “best friend” just ran off with my man AND my rent money in the same …" at bounding box center [576, 172] width 322 height 30
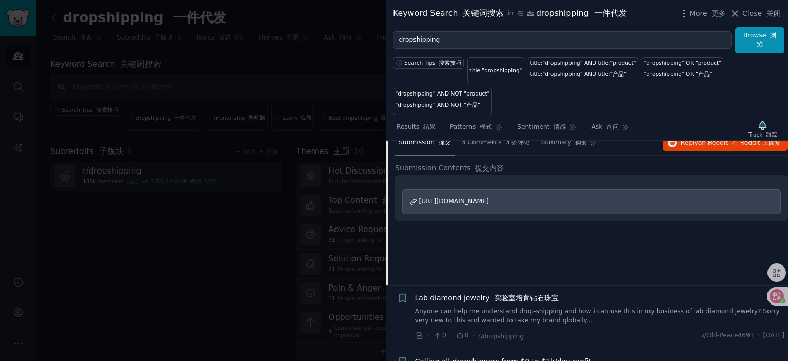
scroll to position [2816, 0]
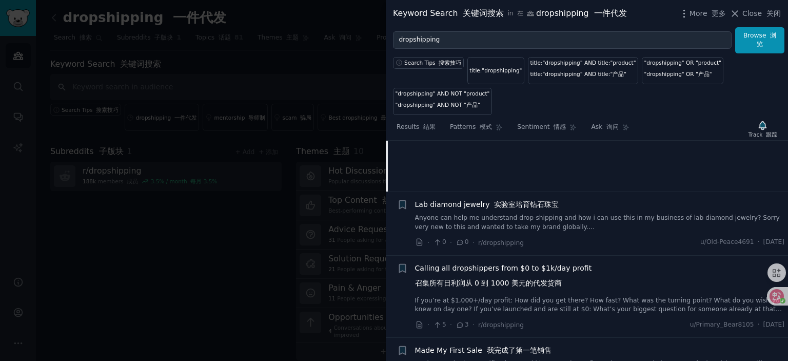
click at [458, 210] on span "Lab diamond jewelry 实验室培育钻石珠宝" at bounding box center [487, 204] width 144 height 11
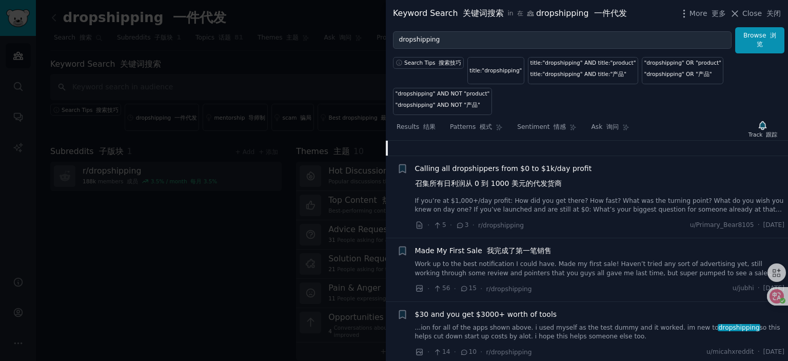
scroll to position [2931, 0]
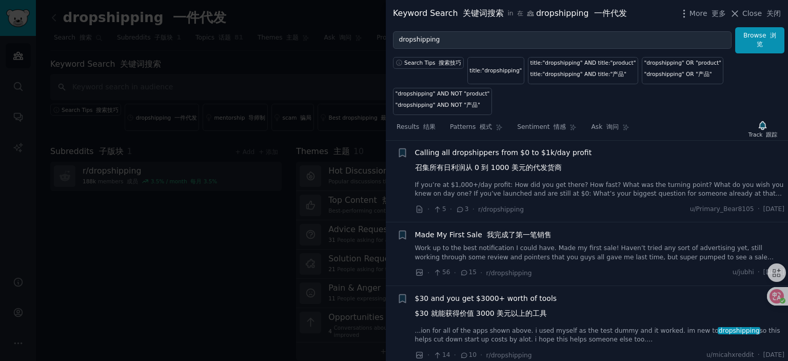
click at [508, 161] on span "Calling all dropshippers from $0 to $1k/day profit 召集所有日利润从 0 到 1000 美元的代发货商" at bounding box center [503, 162] width 177 height 30
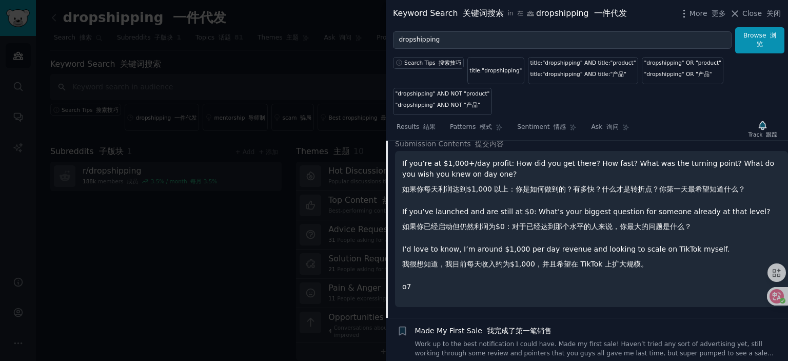
scroll to position [2739, 0]
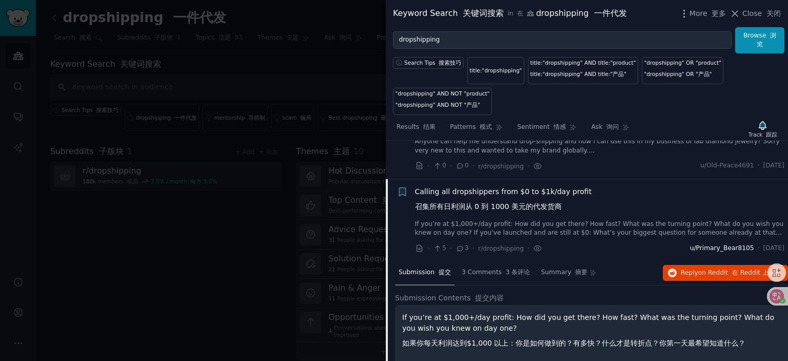
click at [700, 253] on span "u/Primary_Bear8105" at bounding box center [722, 248] width 64 height 9
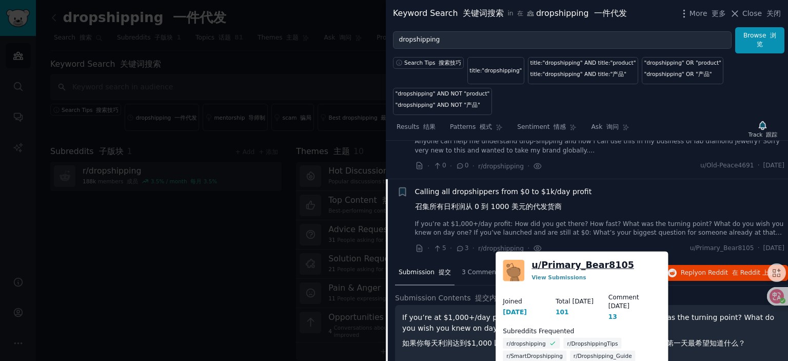
click at [571, 265] on link "u/ Primary_Bear8105" at bounding box center [582, 264] width 103 height 13
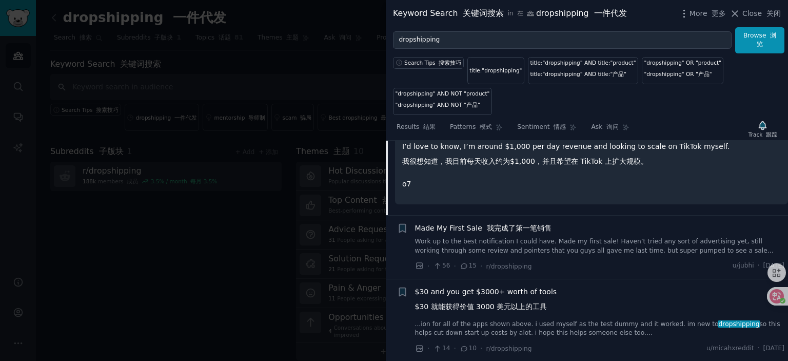
scroll to position [3046, 0]
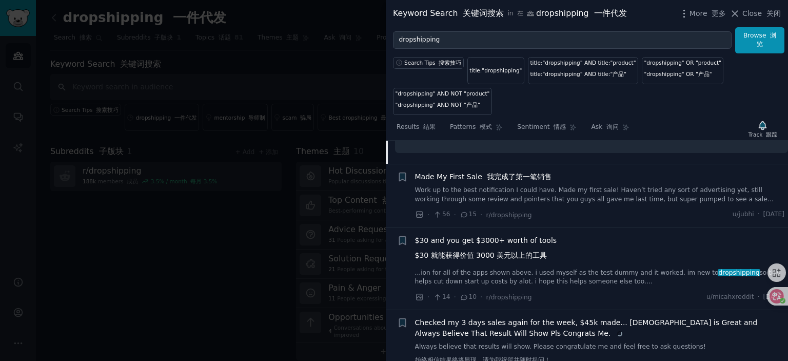
click at [502, 181] on font "我完成了第一笔销售" at bounding box center [519, 176] width 65 height 8
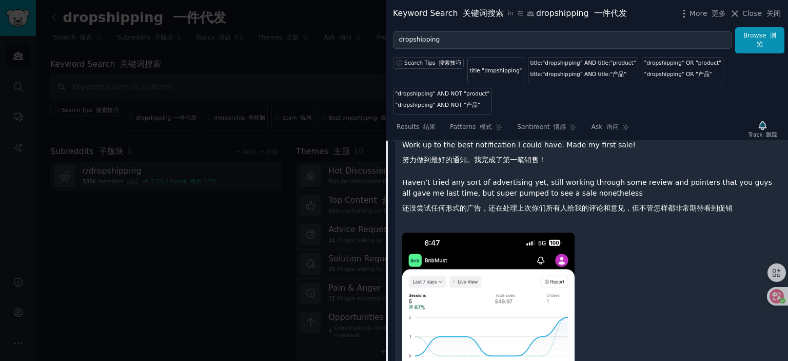
scroll to position [2872, 0]
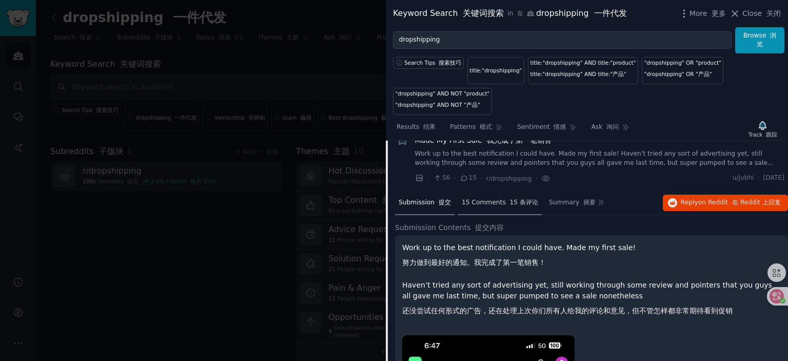
click at [494, 215] on div "15 Comments 15 条评论" at bounding box center [500, 203] width 84 height 25
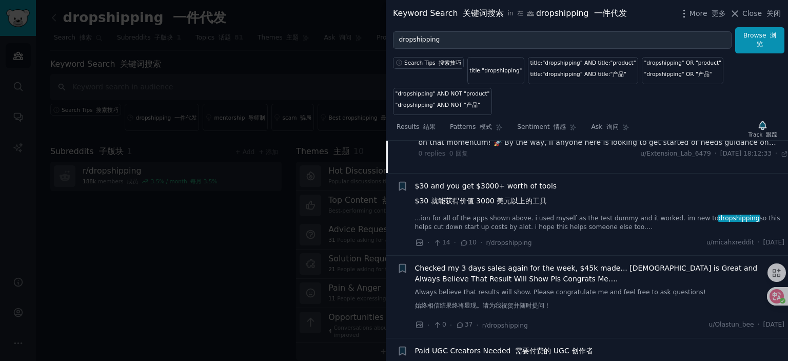
scroll to position [3231, 0]
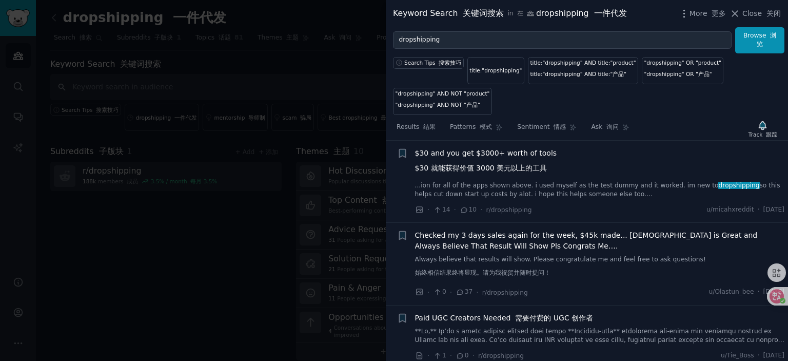
click at [484, 246] on span "Checked my 3 days sales again for the week, $45k made... God is Great and Alway…" at bounding box center [600, 241] width 370 height 22
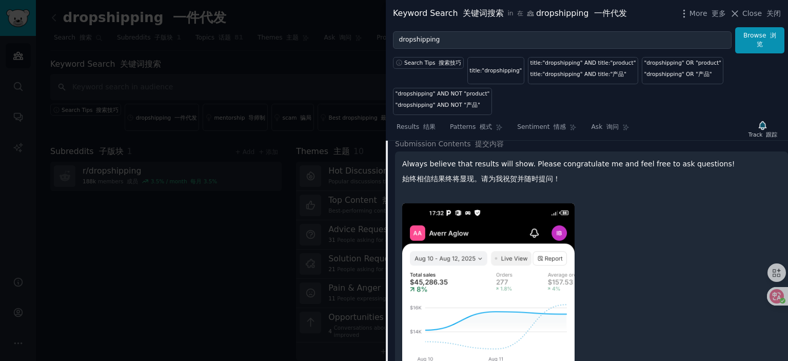
scroll to position [3069, 0]
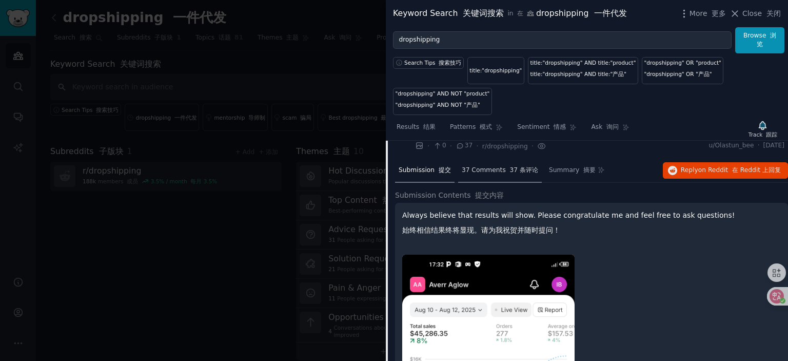
click at [480, 183] on div "37 Comments 37 条评论" at bounding box center [500, 170] width 84 height 25
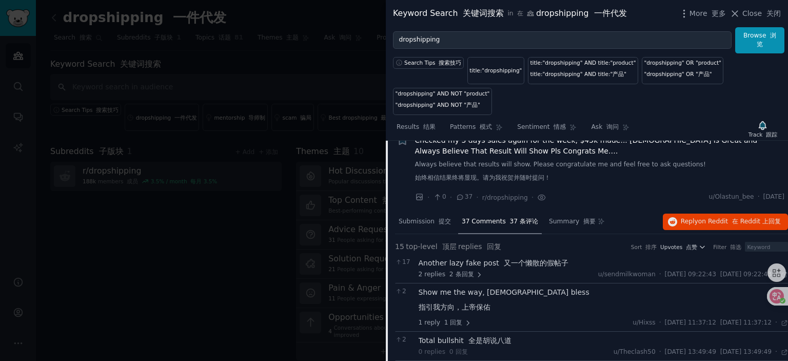
scroll to position [2966, 0]
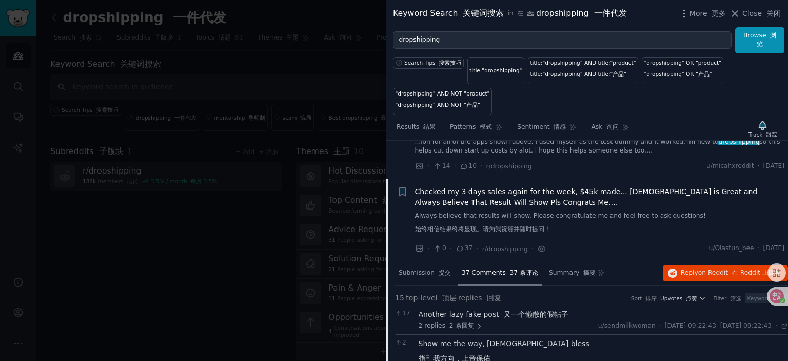
click at [454, 205] on span "Checked my 3 days sales again for the week, $45k made... God is Great and Alway…" at bounding box center [600, 197] width 370 height 22
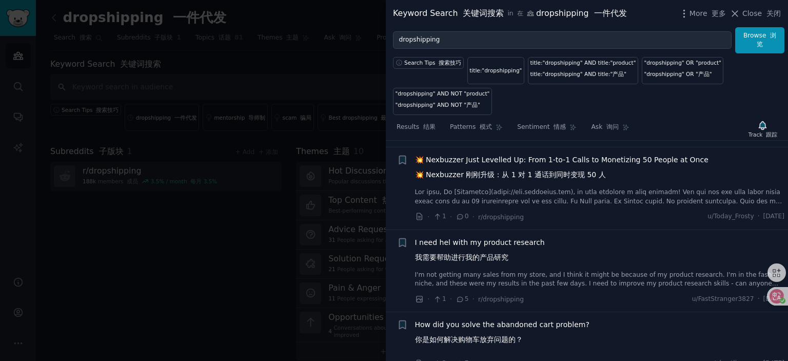
scroll to position [3120, 0]
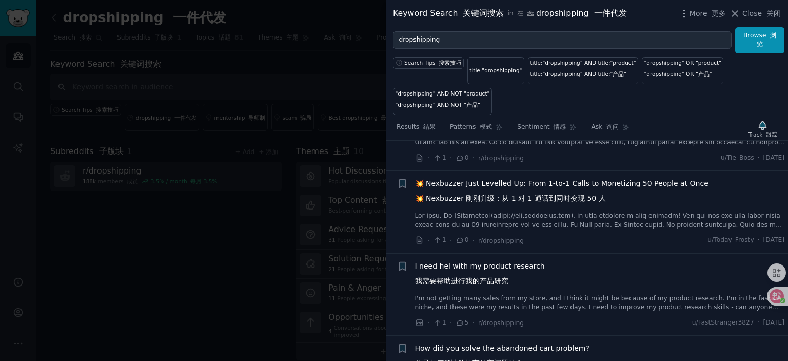
click at [538, 194] on span "💥 Nexbuzzer Just Levelled Up: From 1-to-1 Calls to Monetizing 50 People at Once…" at bounding box center [561, 193] width 293 height 30
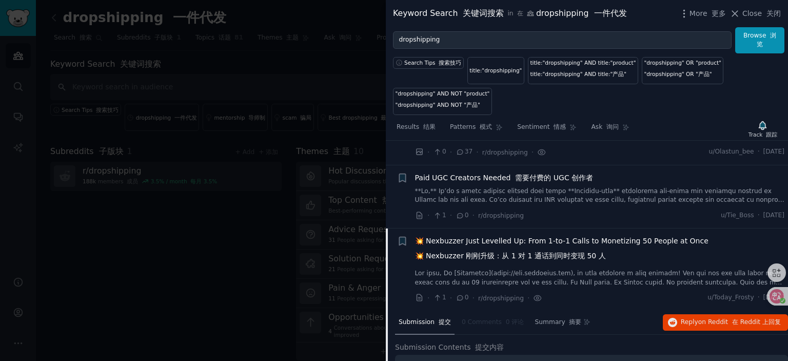
scroll to position [3060, 0]
click at [513, 256] on span "💥 Nexbuzzer Just Levelled Up: From 1-to-1 Calls to Monetizing 50 People at Once…" at bounding box center [561, 253] width 293 height 30
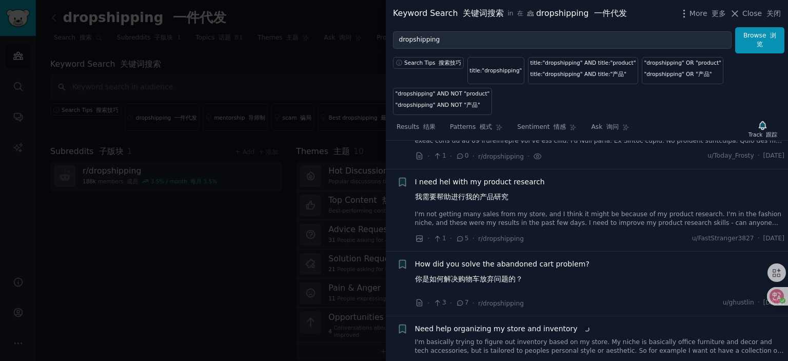
scroll to position [3214, 0]
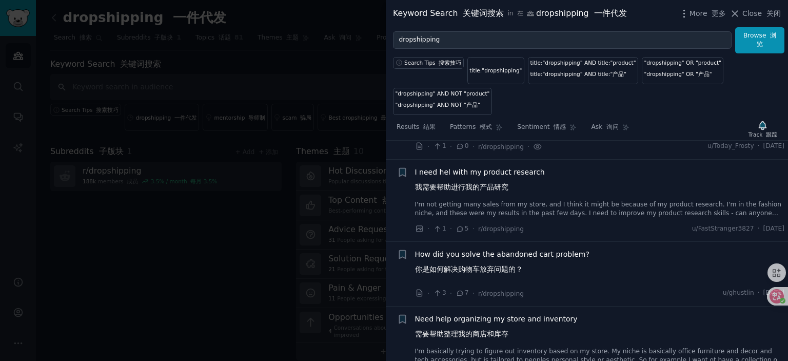
click at [485, 179] on span "I need hel with my product research 我需要帮助进行我的产品研究" at bounding box center [480, 182] width 130 height 30
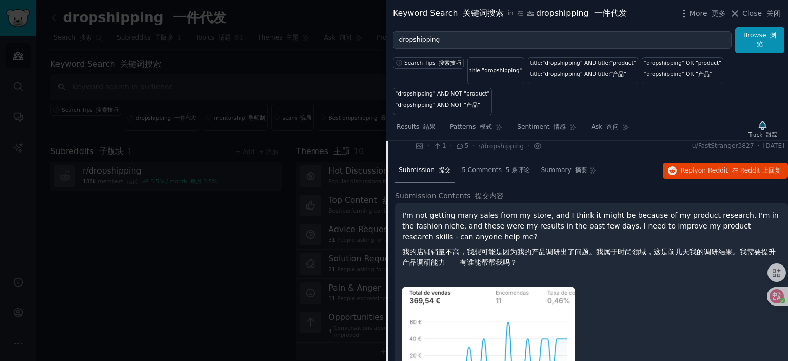
scroll to position [3245, 0]
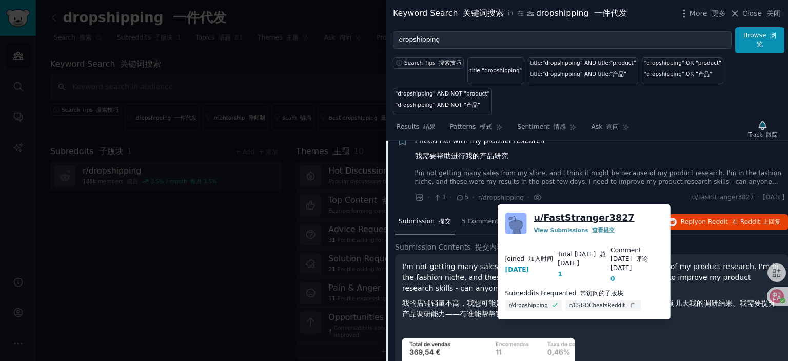
click at [589, 213] on link "u/ FastStranger3827" at bounding box center [584, 217] width 101 height 13
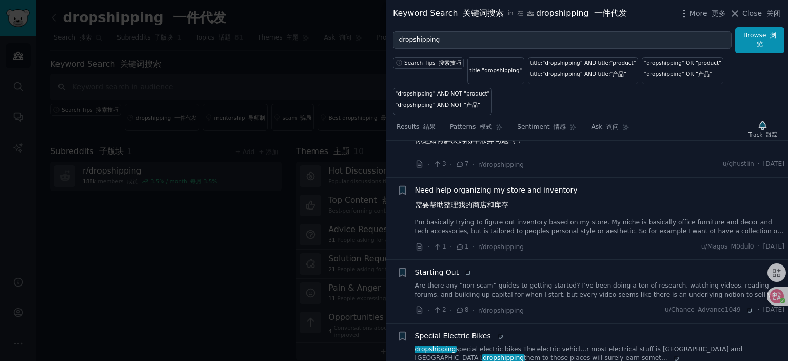
scroll to position [3553, 0]
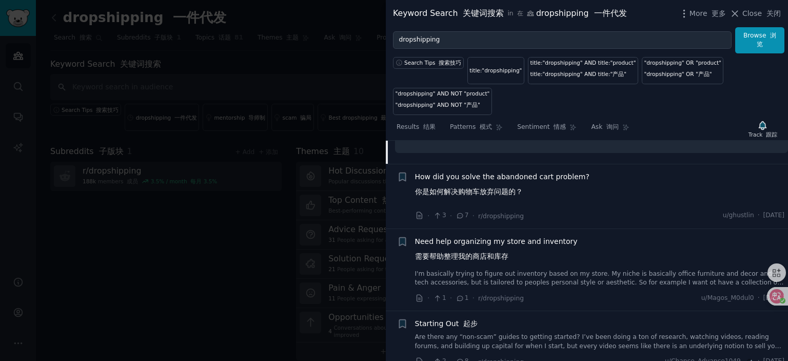
click at [473, 191] on span "How did you solve the abandoned cart problem? 你是如何解决购物车放弃问题的？" at bounding box center [502, 186] width 174 height 30
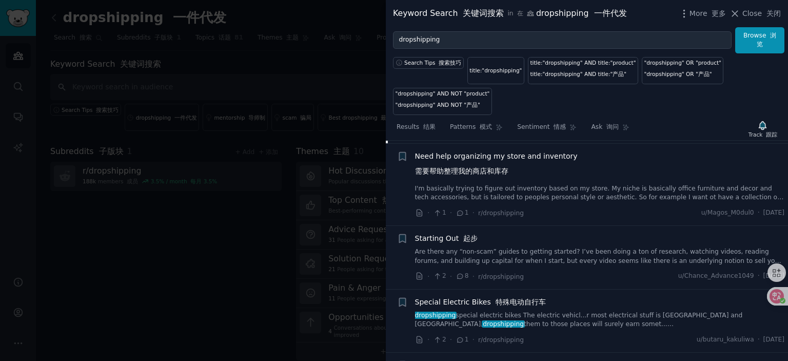
scroll to position [3533, 0]
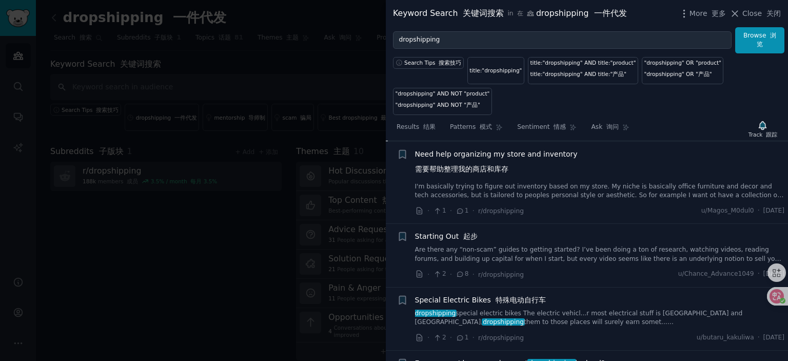
click at [484, 162] on span "Need help organizing my store and inventory 需要帮助整理我的商店和库存" at bounding box center [496, 164] width 163 height 30
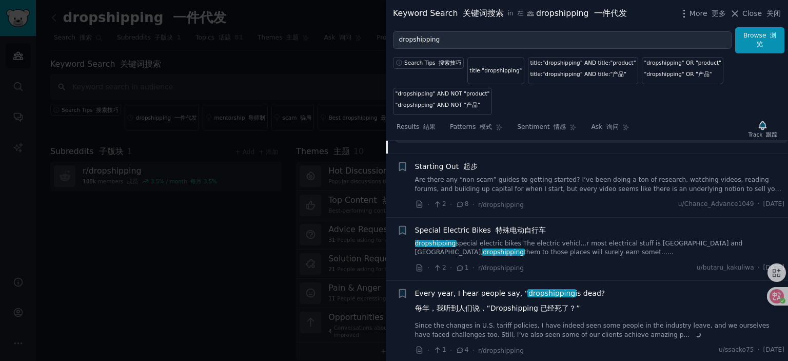
scroll to position [3648, 0]
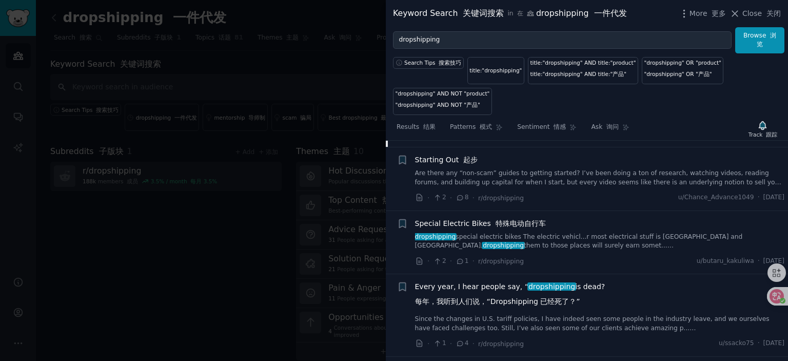
click at [440, 165] on span "Starting Out 起步" at bounding box center [446, 159] width 63 height 11
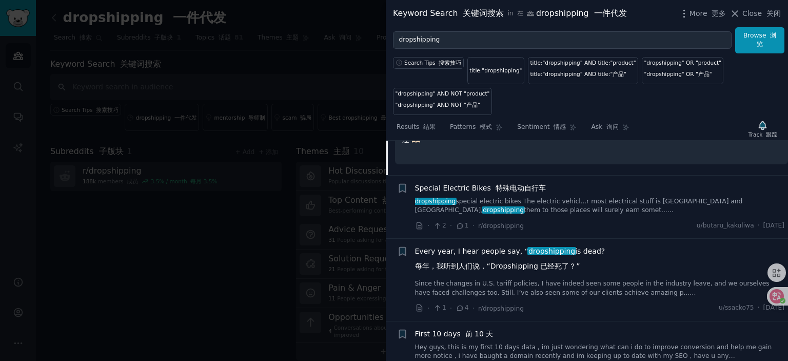
scroll to position [3679, 0]
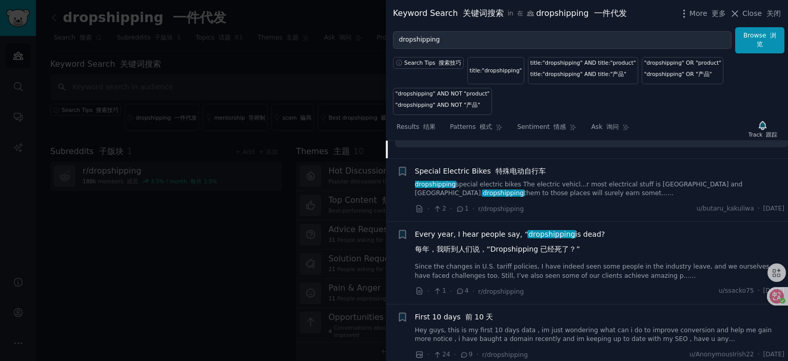
click at [476, 233] on span "Every year, I hear people say, “ dropshipping is dead? 每年，我听到人们说，“Dropshipping …" at bounding box center [510, 244] width 190 height 30
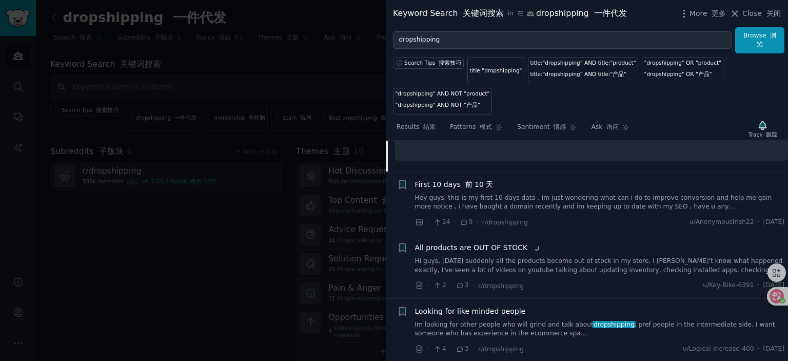
scroll to position [3908, 0]
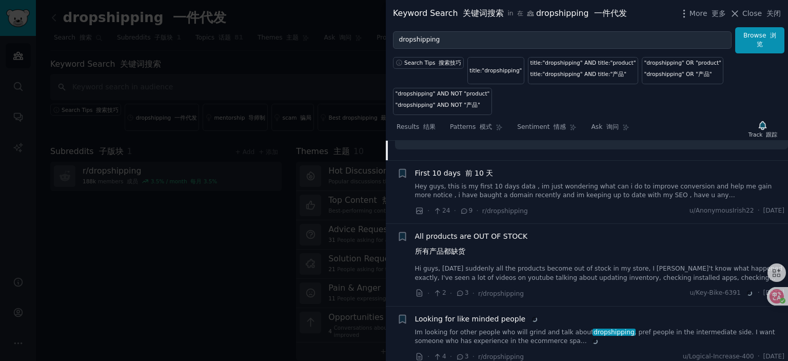
click at [442, 178] on span "First 10 days 前 10 天" at bounding box center [454, 173] width 78 height 11
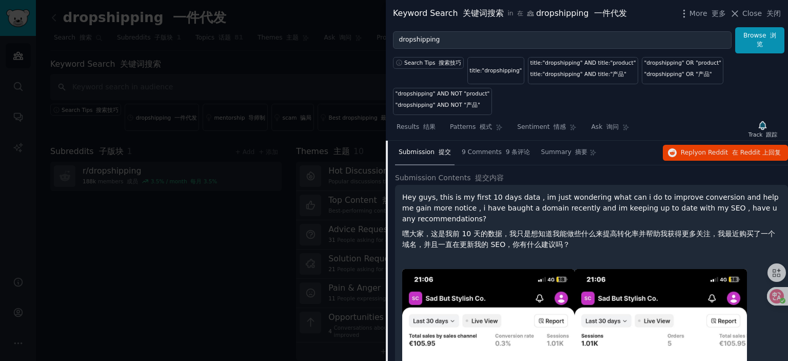
scroll to position [3682, 0]
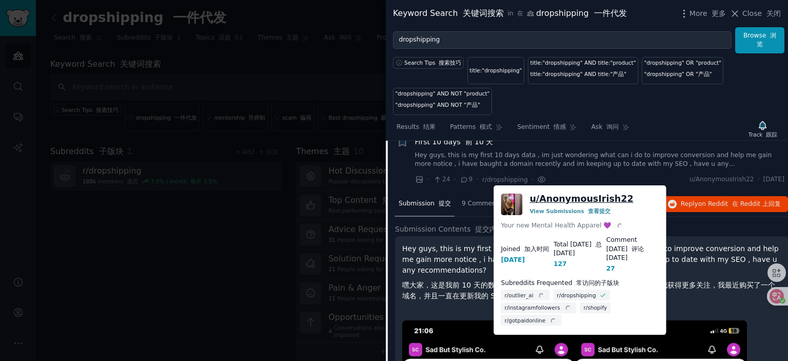
click at [570, 198] on link "u/ AnonymousIrish22" at bounding box center [581, 198] width 104 height 13
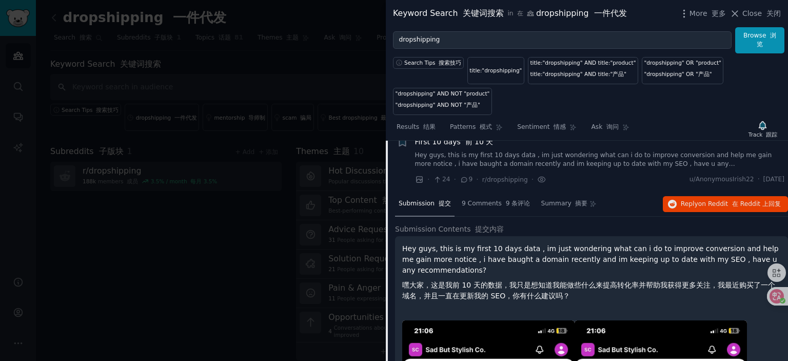
click at [465, 146] on font "前 10 天" at bounding box center [479, 141] width 28 height 8
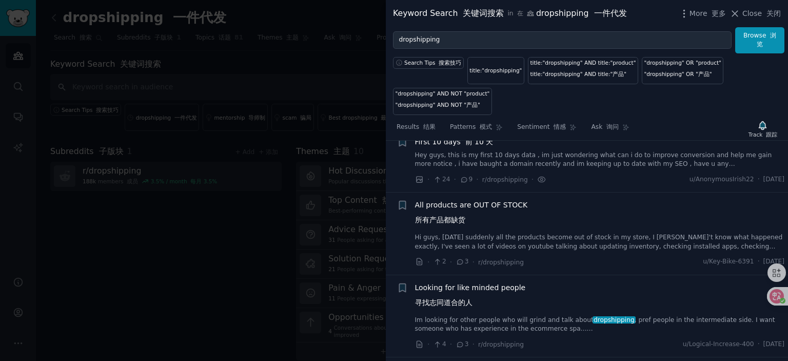
click at [457, 216] on span "All products are OUT OF STOCK 所有产品都缺货" at bounding box center [471, 215] width 113 height 30
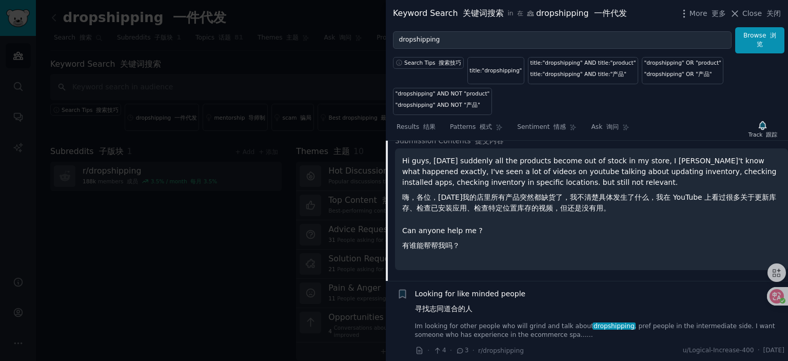
scroll to position [3951, 0]
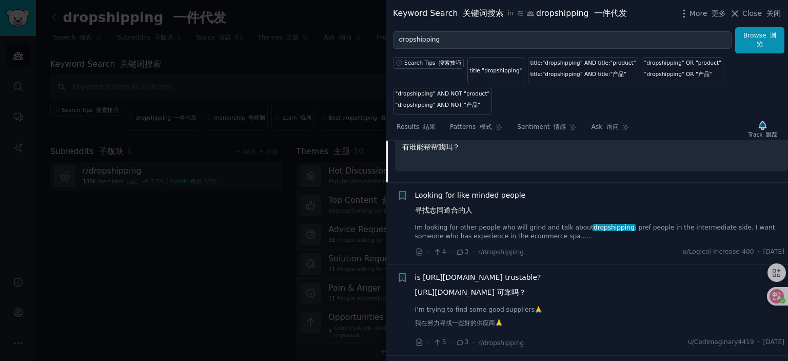
click at [466, 205] on span "Looking for like minded people 寻找志同道合的人" at bounding box center [470, 205] width 111 height 30
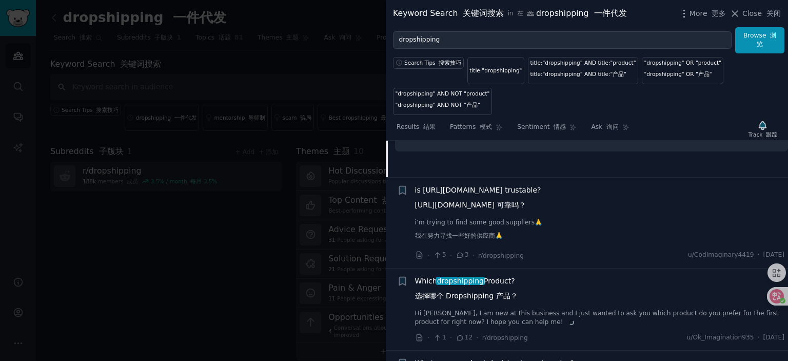
scroll to position [4033, 0]
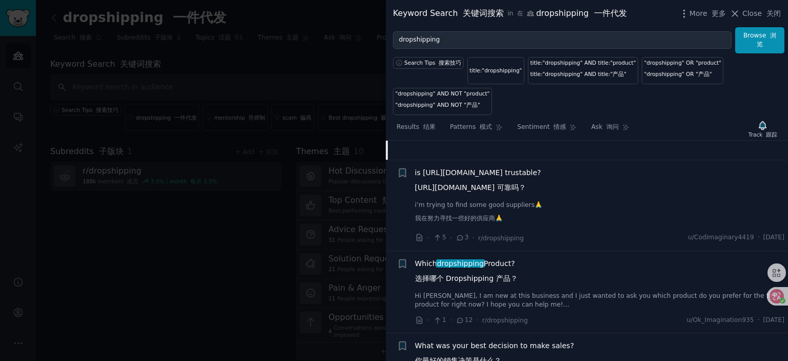
click at [463, 179] on span "is https://resellworld.co trustable? https://resellworld.co 可靠吗？" at bounding box center [478, 182] width 126 height 30
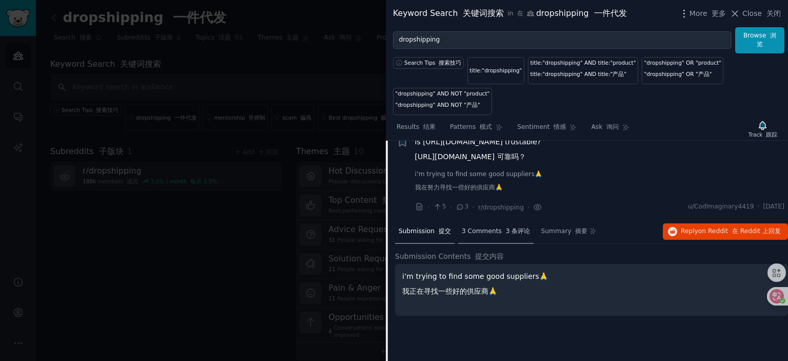
scroll to position [3910, 0]
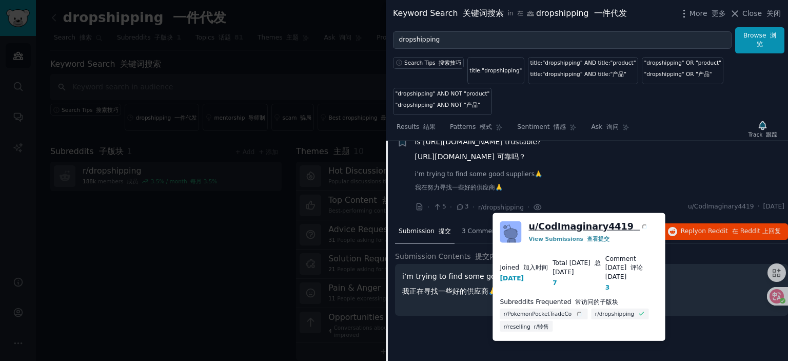
click at [569, 223] on link "u/ CodImaginary4419" at bounding box center [588, 226] width 121 height 13
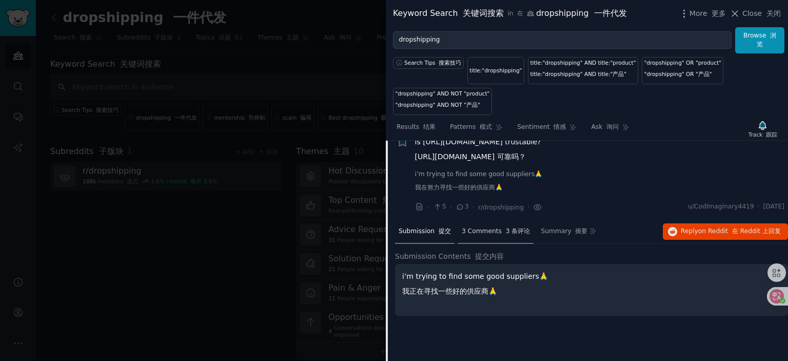
click at [492, 236] on span "3 Comments 3 条评论" at bounding box center [496, 231] width 69 height 9
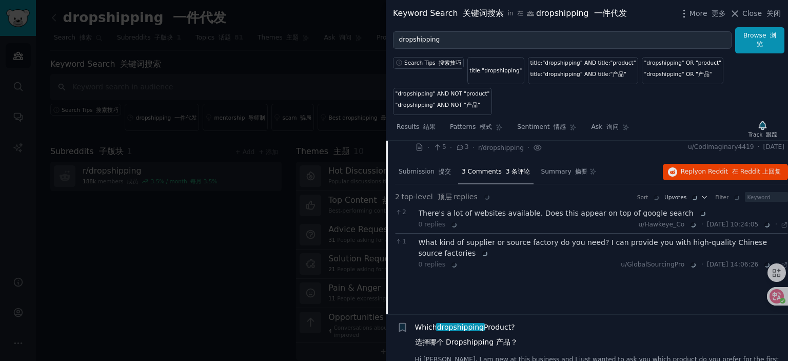
scroll to position [4013, 0]
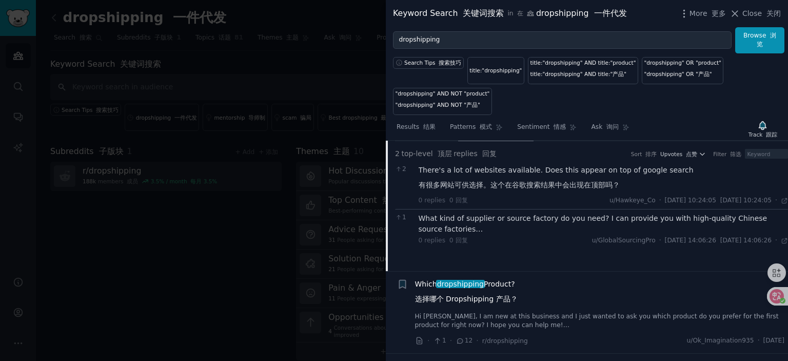
click at [506, 227] on div "What kind of supplier or source factory do you need? I can provide you with hig…" at bounding box center [603, 224] width 370 height 22
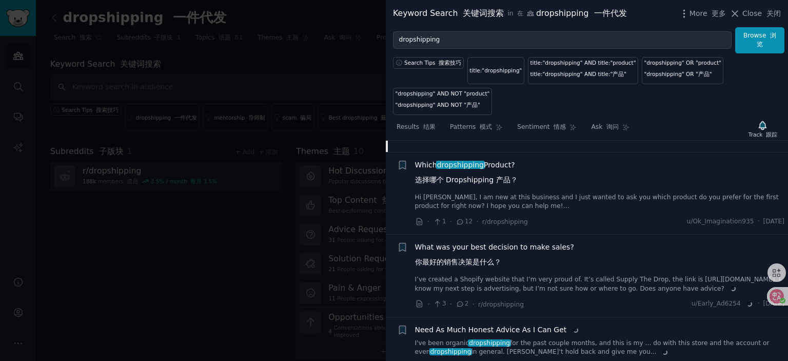
scroll to position [4115, 0]
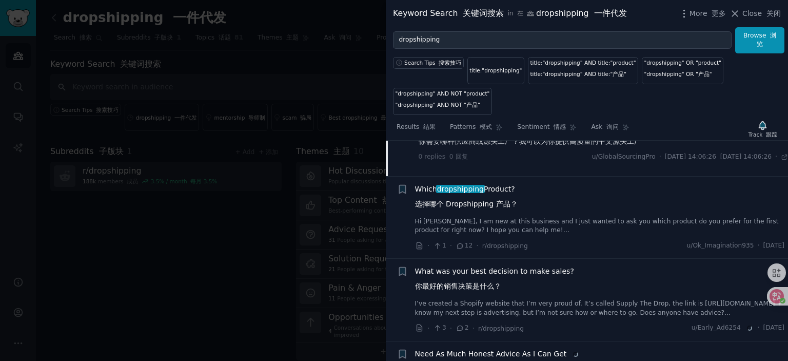
click at [427, 200] on span "Which dropshipping Product? 选择哪个 Dropshipping 产品？" at bounding box center [466, 199] width 103 height 30
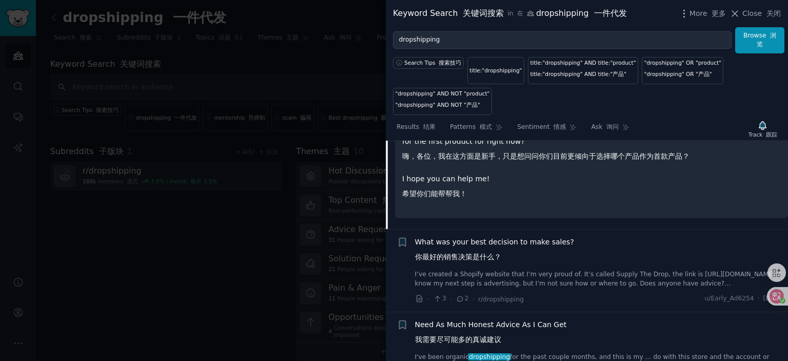
scroll to position [4154, 0]
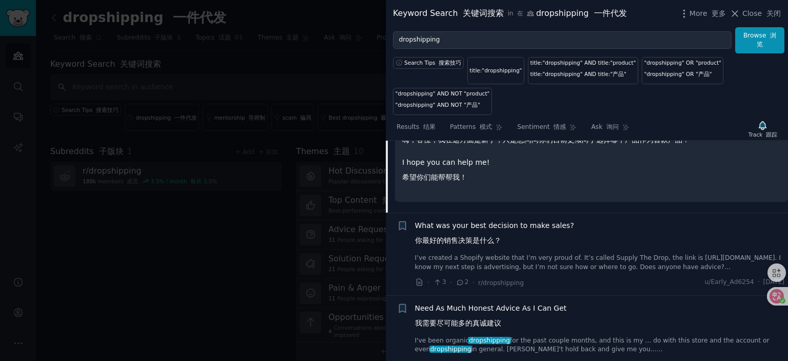
click at [488, 234] on span "What was your best decision to make sales? 你最好的销售决策是什么？" at bounding box center [494, 235] width 159 height 30
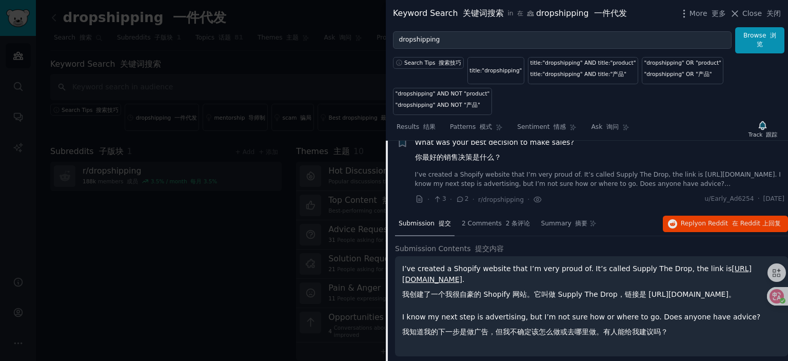
scroll to position [4134, 0]
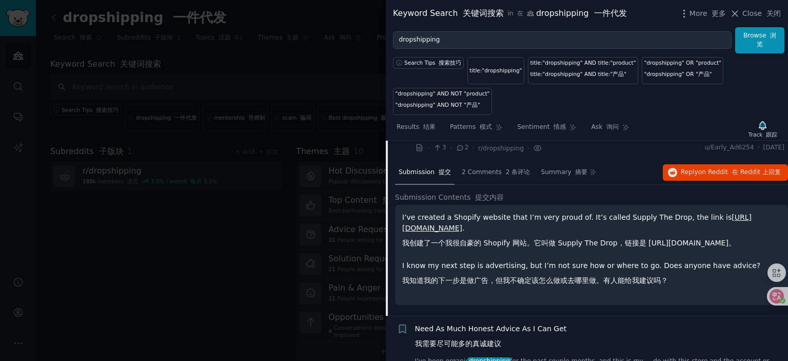
click at [441, 232] on link "https://supplythedrop.com" at bounding box center [576, 222] width 349 height 19
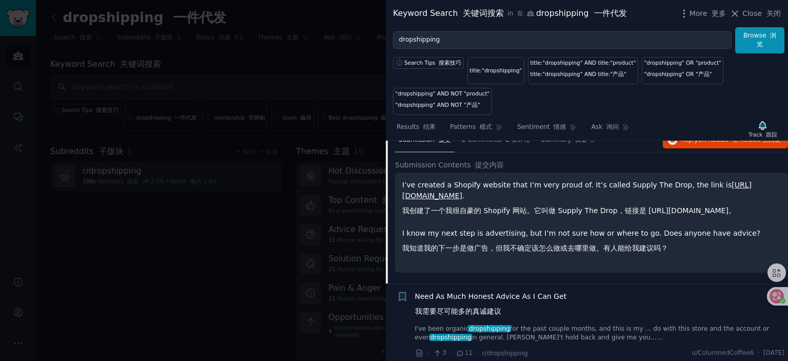
scroll to position [4287, 0]
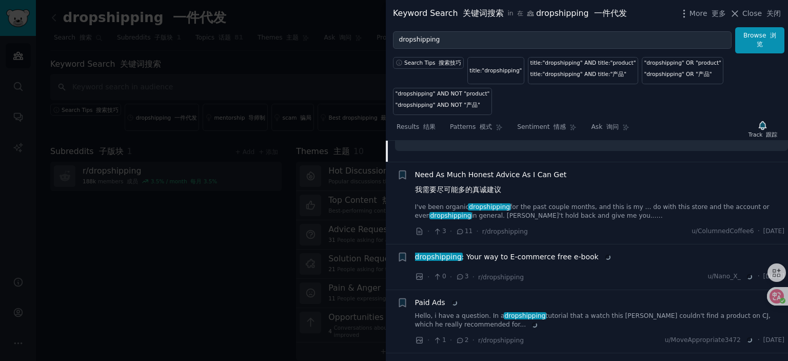
click at [482, 185] on span "Need As Much Honest Advice As I Can Get 我需要尽可能多的真诚建议" at bounding box center [491, 184] width 152 height 30
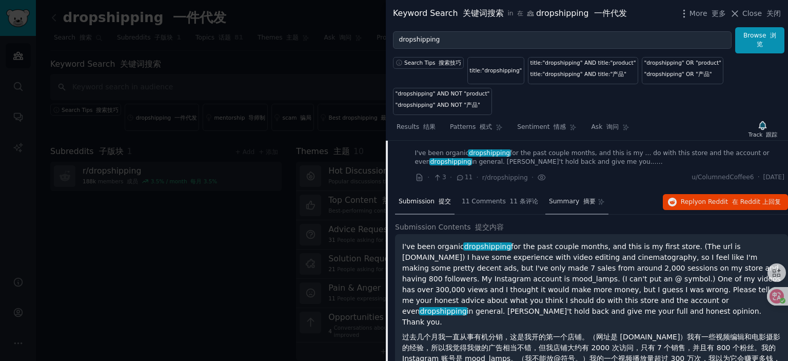
scroll to position [4165, 0]
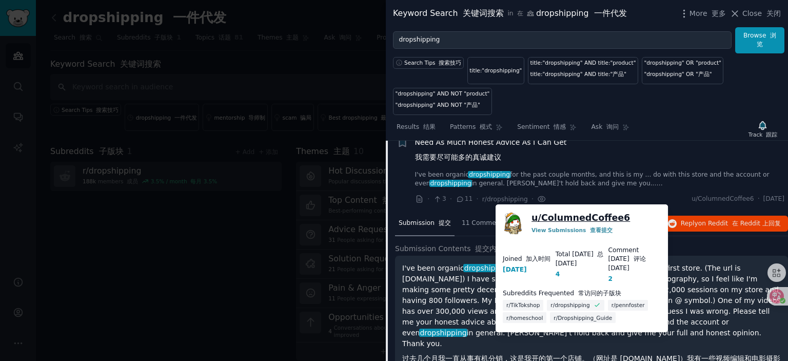
click at [564, 214] on link "u/ ColumnedCoffee6" at bounding box center [580, 217] width 98 height 13
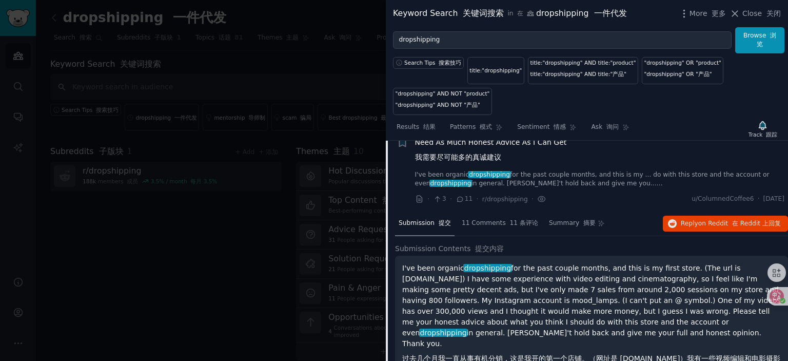
click at [468, 152] on span "Need As Much Honest Advice As I Can Get 我需要尽可能多的真诚建议" at bounding box center [491, 152] width 152 height 30
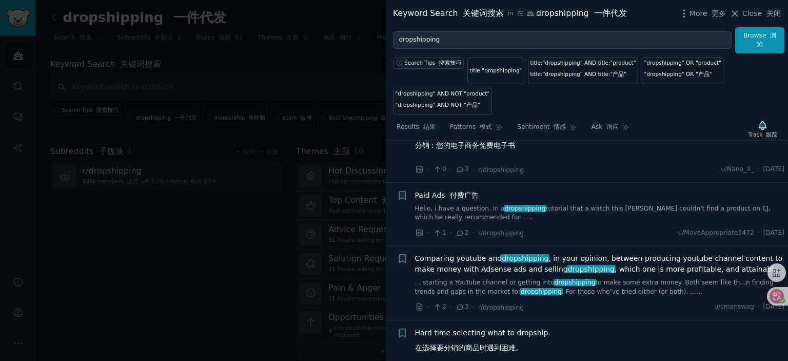
scroll to position [4242, 0]
